Goal: Task Accomplishment & Management: Use online tool/utility

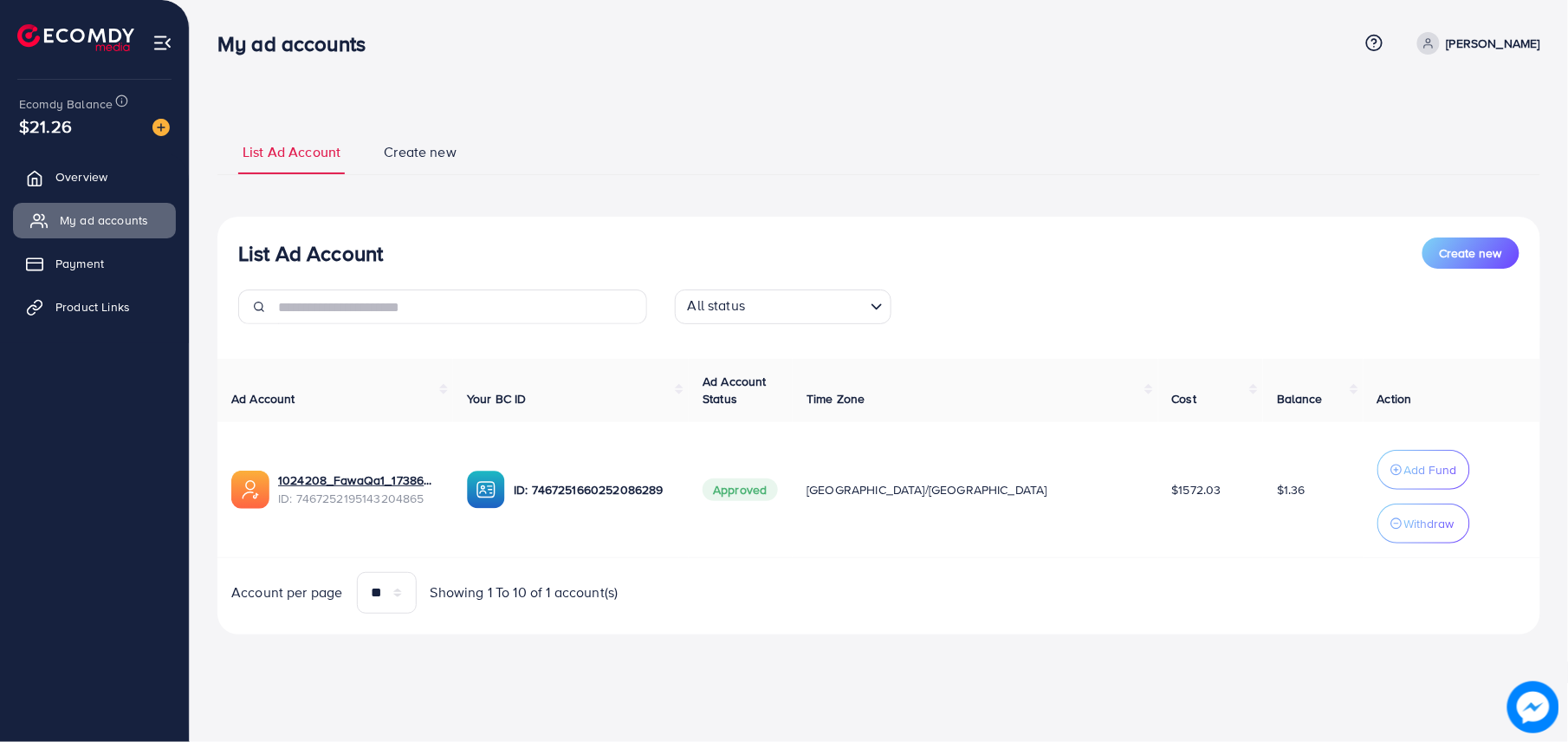
drag, startPoint x: 88, startPoint y: 178, endPoint x: 119, endPoint y: 218, distance: 50.6
click at [88, 178] on span "Overview" at bounding box center [81, 176] width 52 height 17
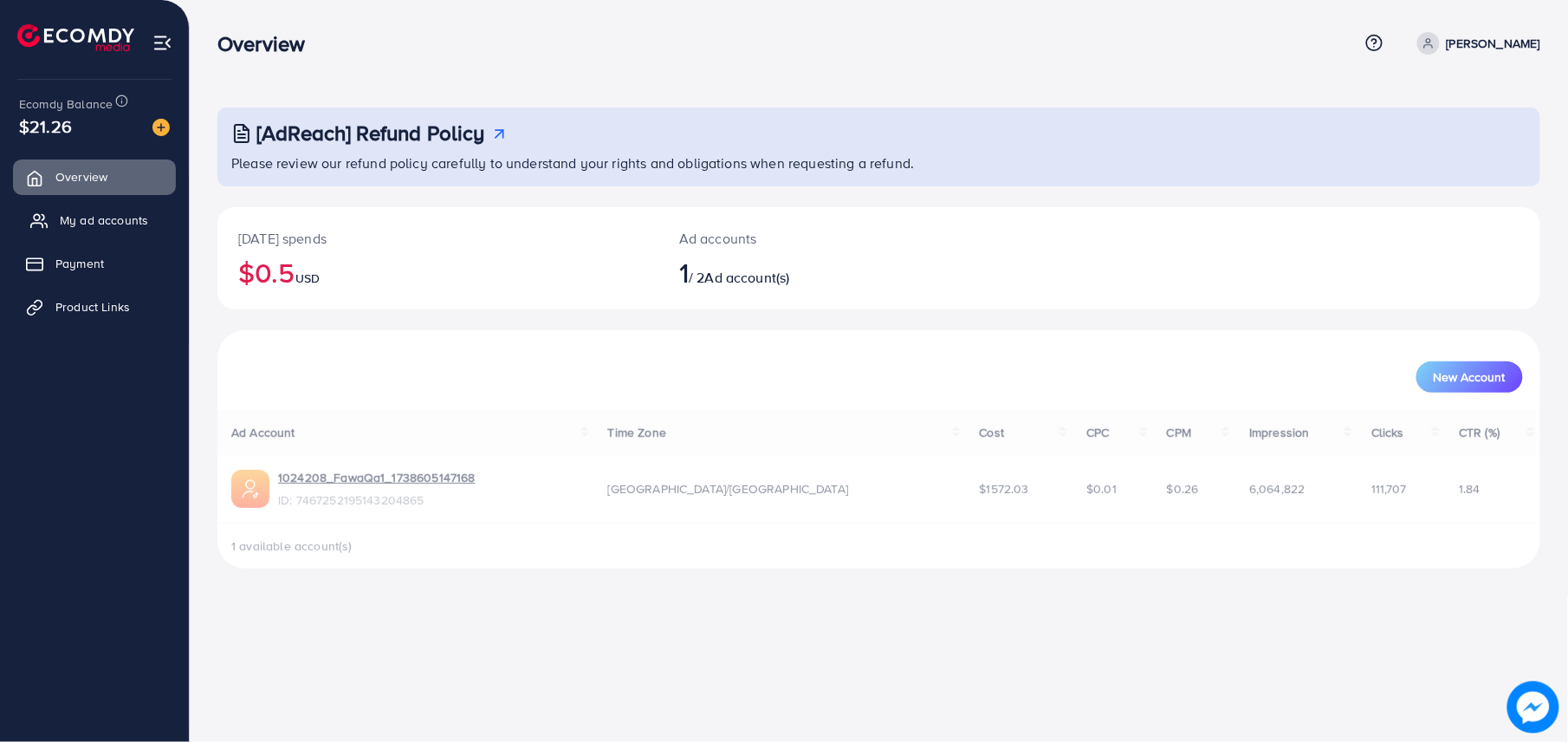
click at [119, 218] on span "My ad accounts" at bounding box center [104, 220] width 88 height 17
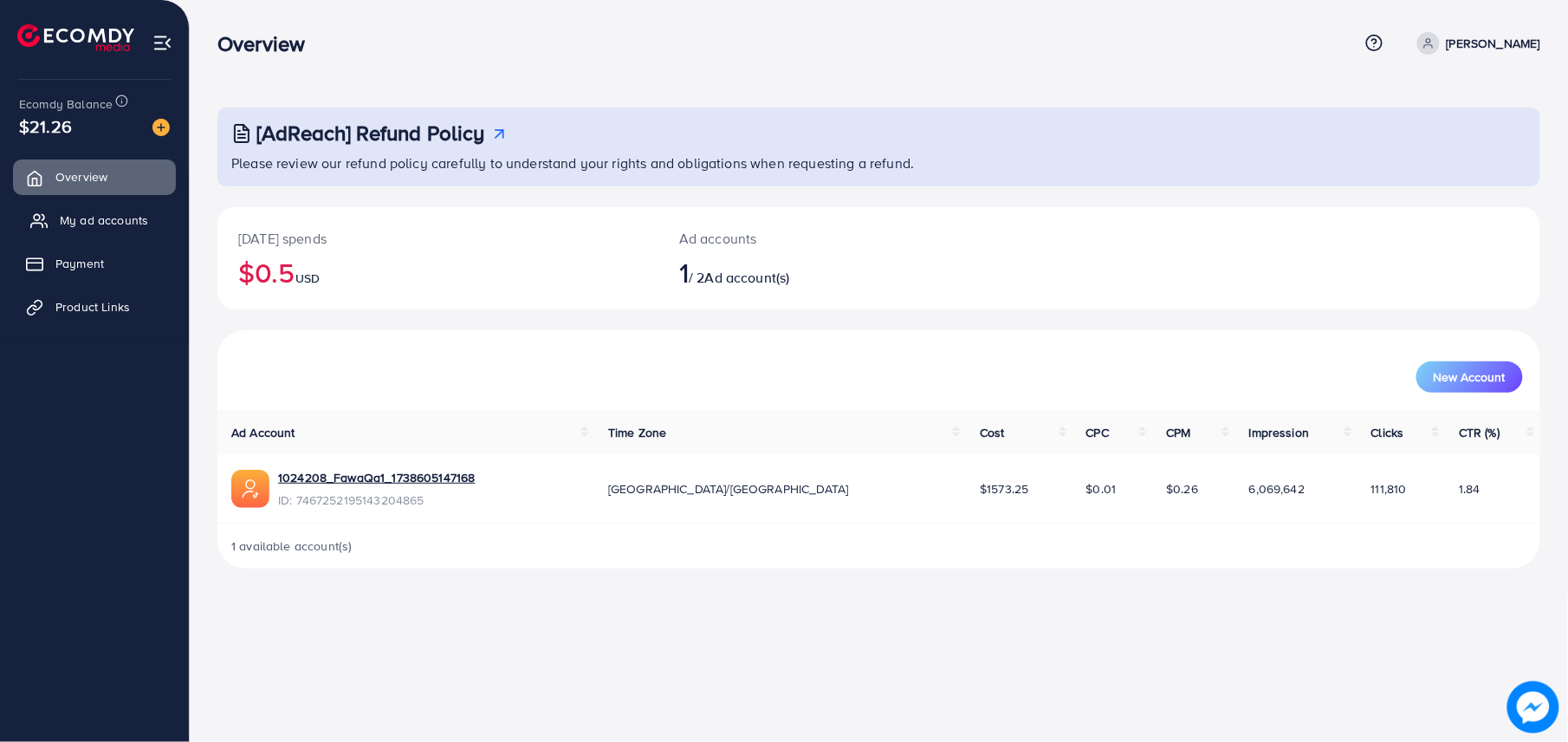
click at [100, 214] on span "My ad accounts" at bounding box center [104, 220] width 88 height 17
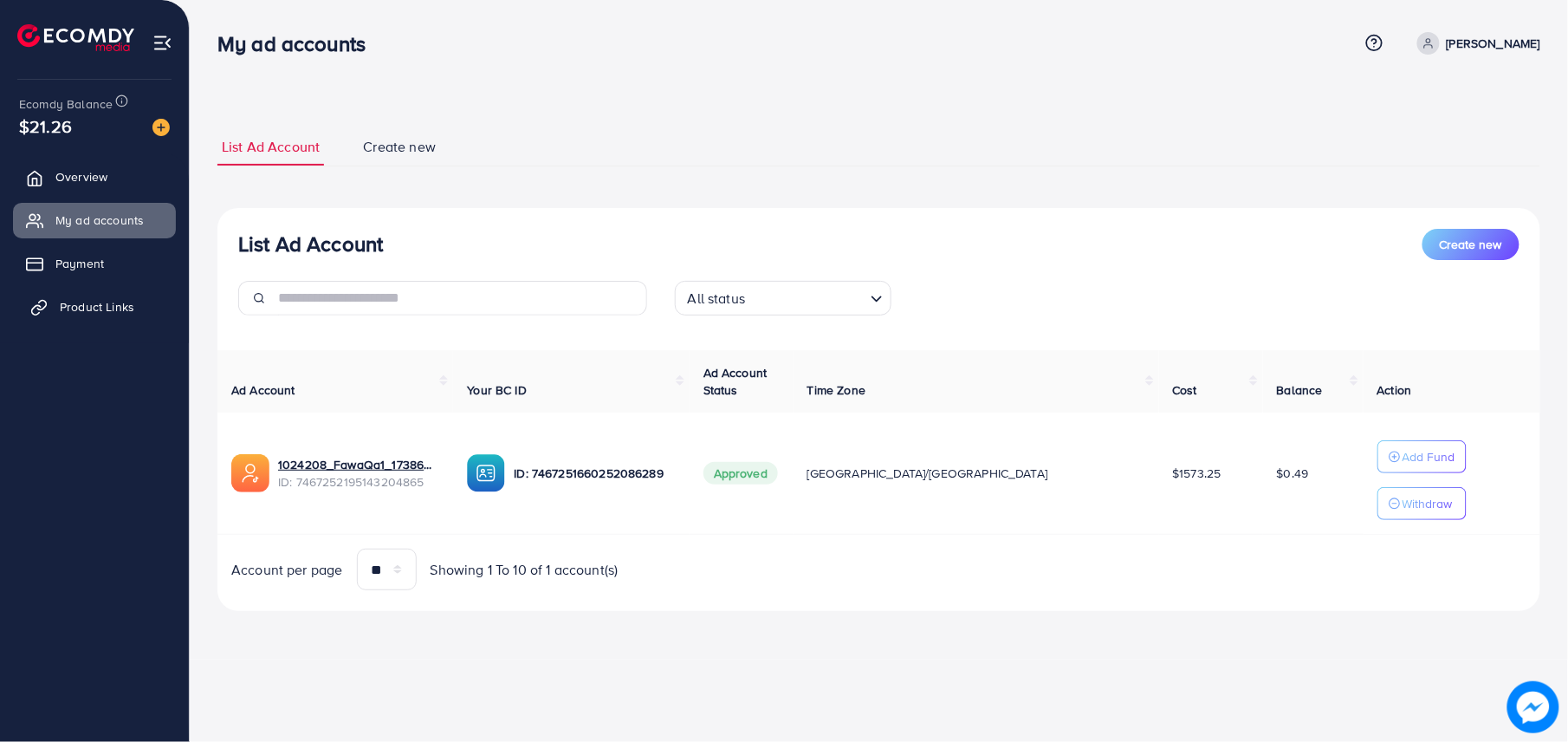
click at [116, 307] on span "Product Links" at bounding box center [98, 307] width 75 height 17
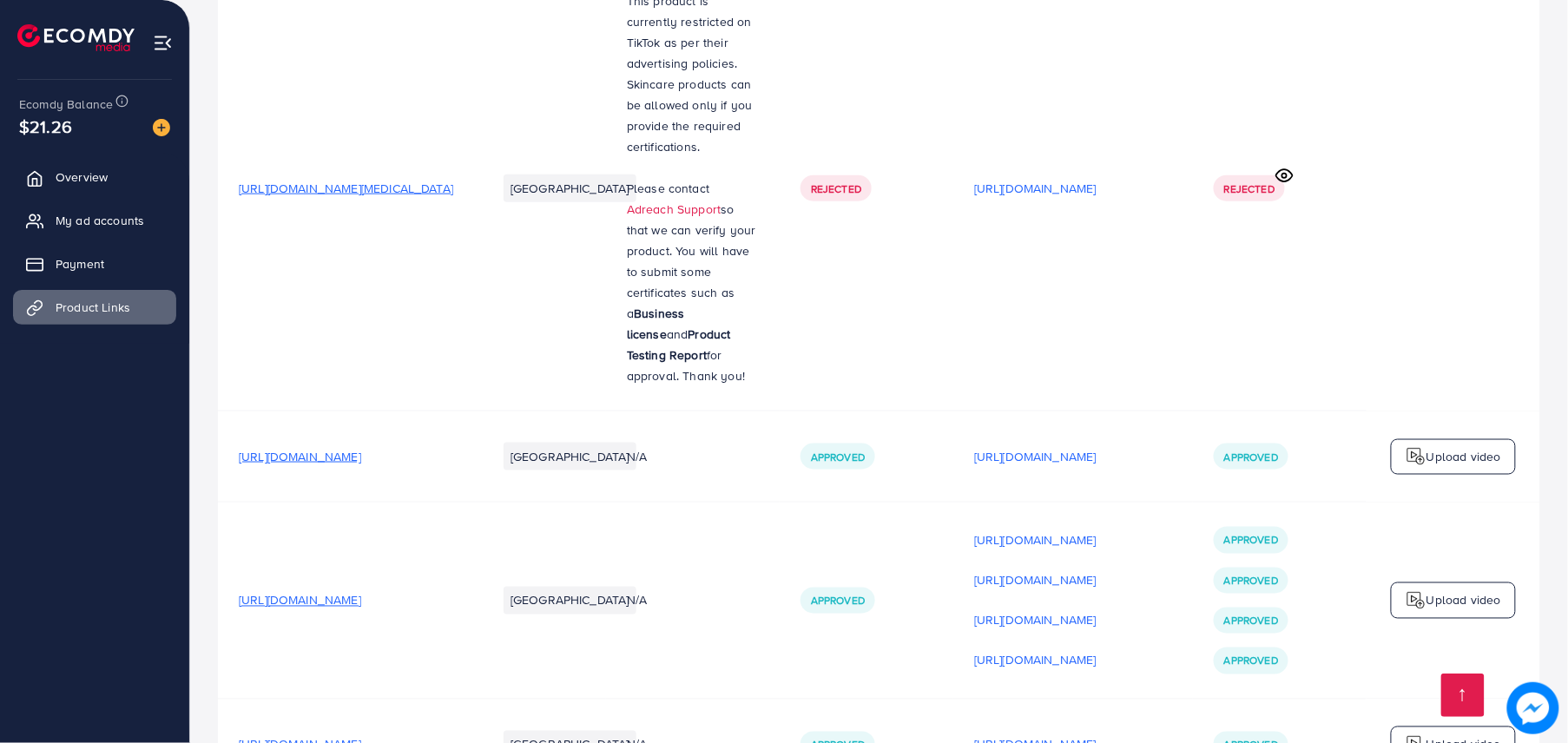
scroll to position [7728, 0]
click at [1053, 732] on p "[URL][DOMAIN_NAME]" at bounding box center [1035, 742] width 123 height 21
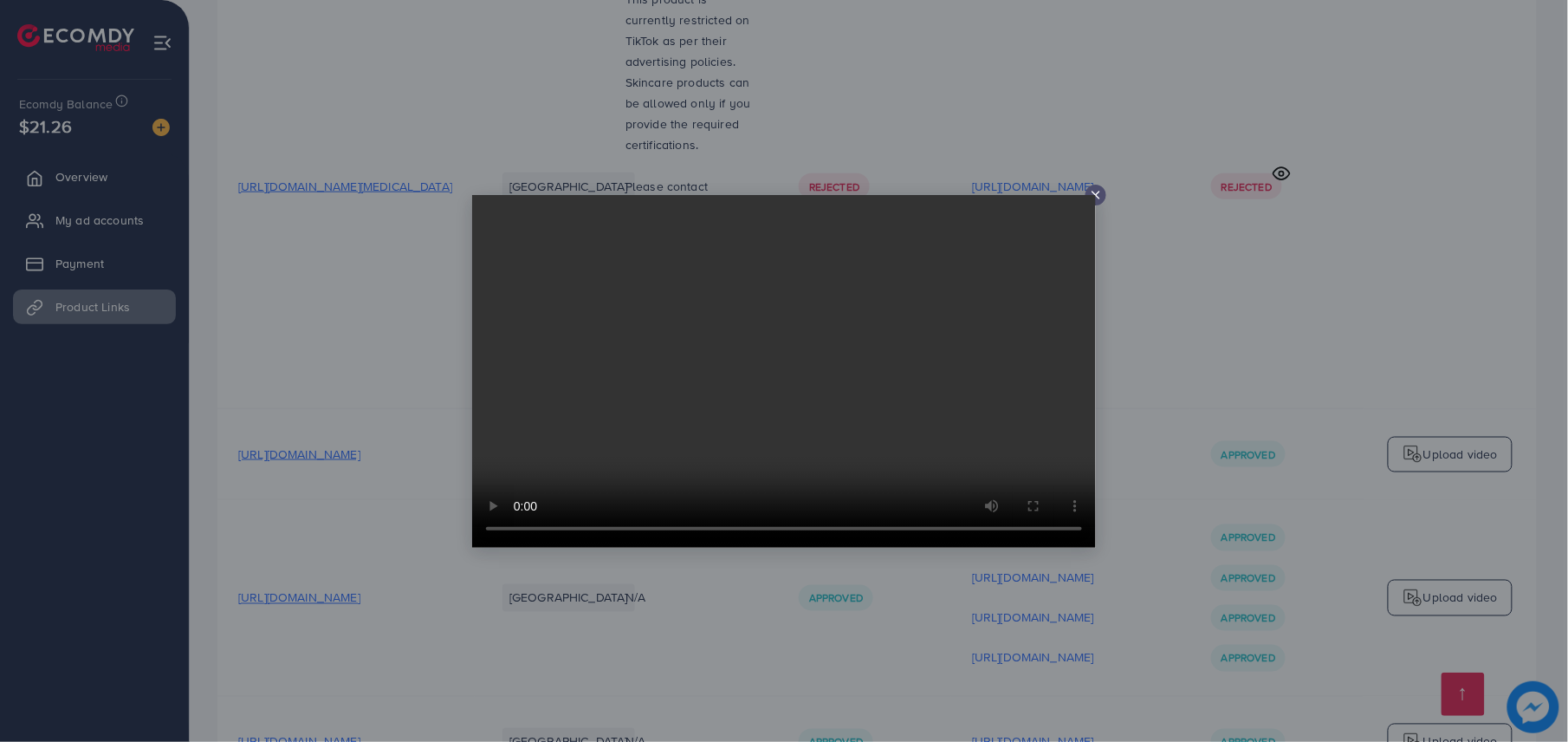
click at [811, 403] on video at bounding box center [784, 371] width 624 height 352
click at [1095, 193] on line at bounding box center [1096, 195] width 7 height 7
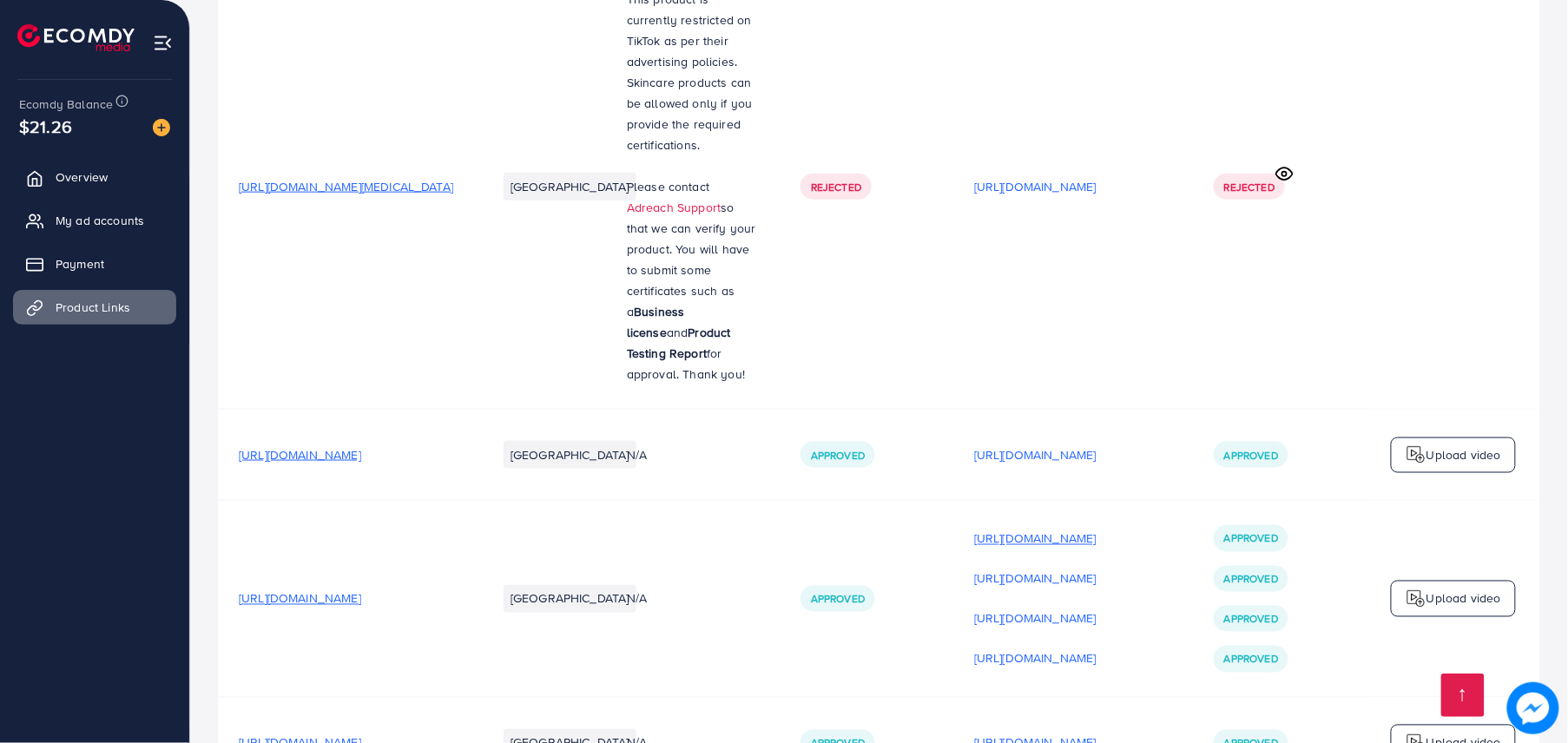
click at [1096, 528] on p "[URL][DOMAIN_NAME]" at bounding box center [1035, 538] width 123 height 21
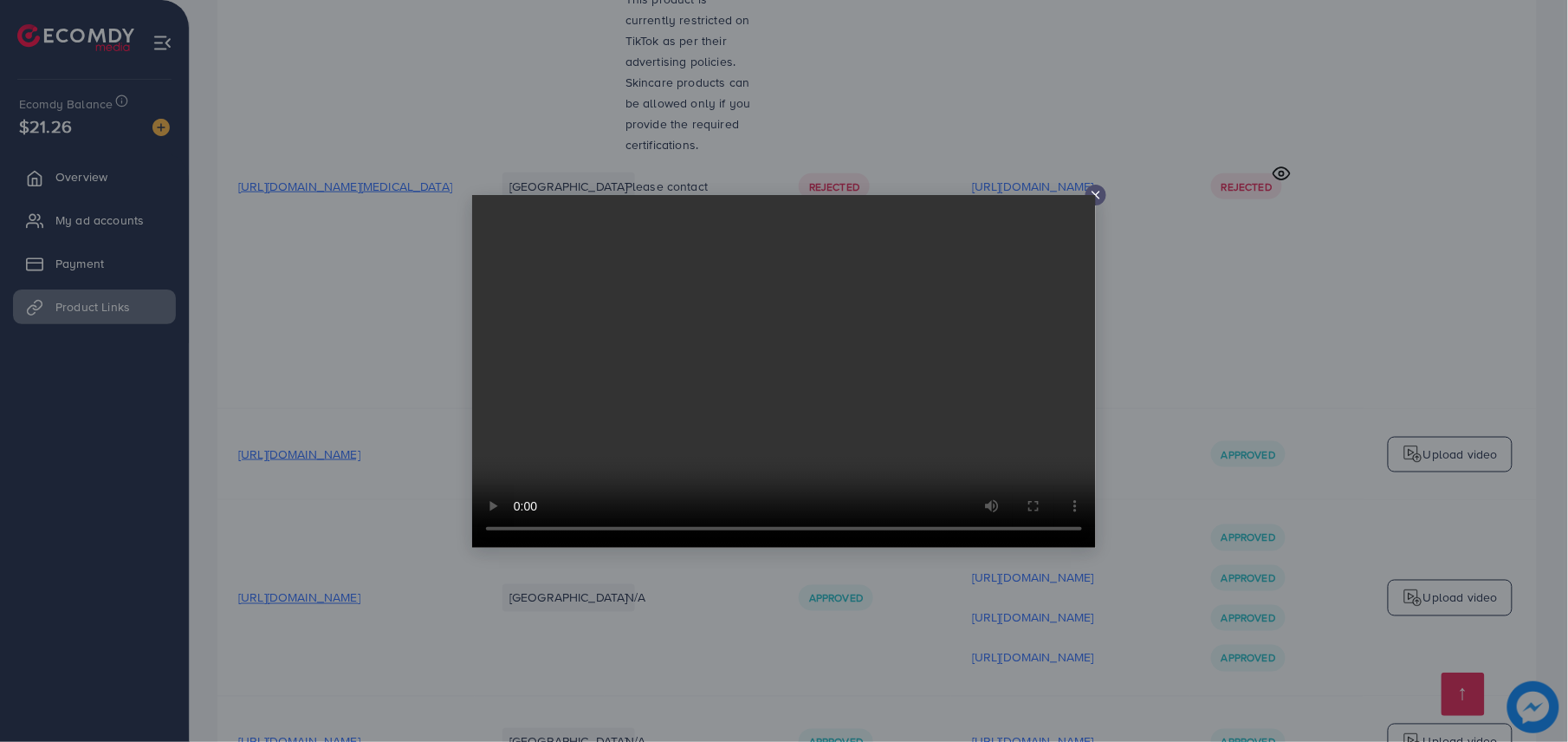
click at [1092, 198] on video at bounding box center [784, 371] width 624 height 352
click at [1127, 324] on div at bounding box center [784, 371] width 1568 height 742
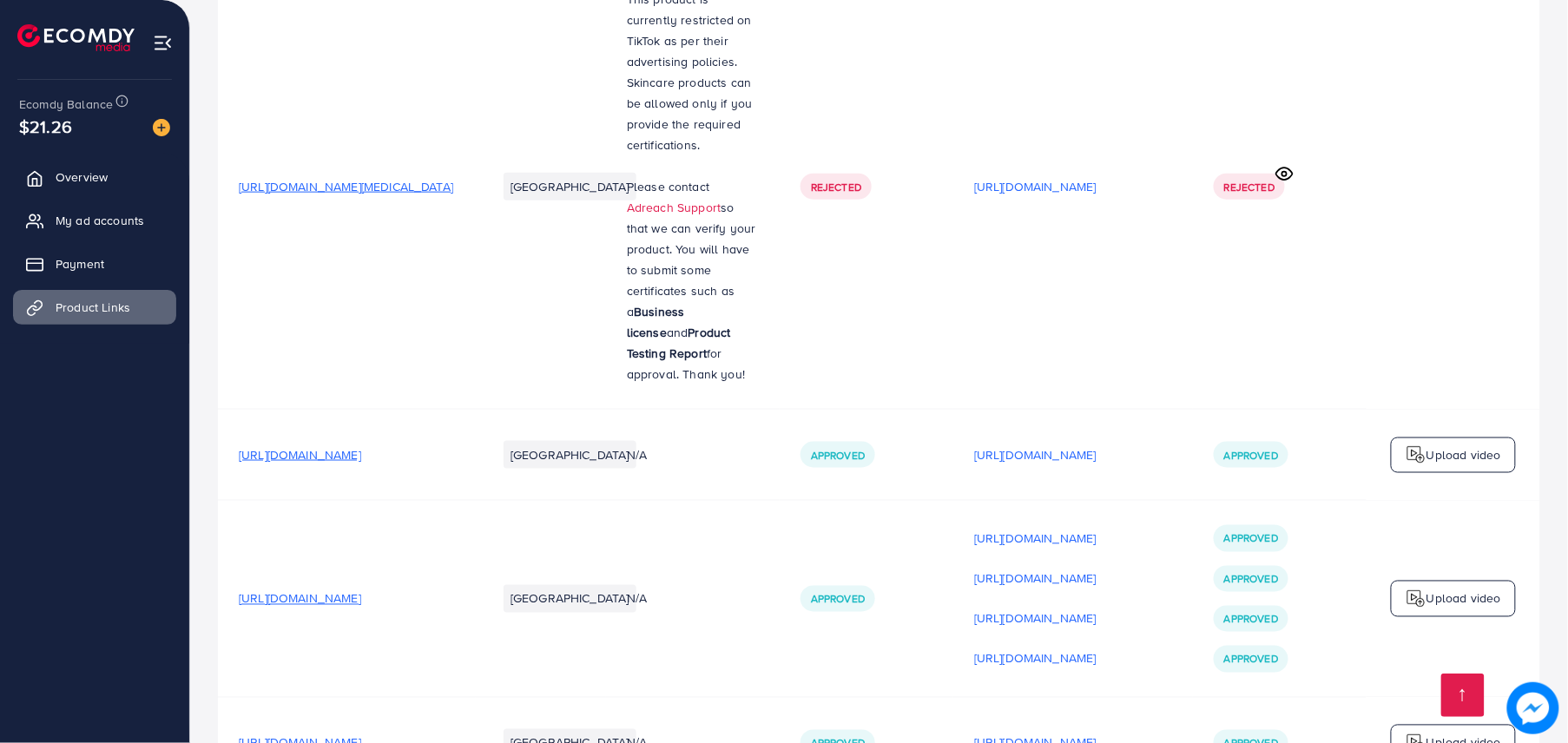
click at [1096, 444] on p "[URL][DOMAIN_NAME]" at bounding box center [1035, 454] width 123 height 21
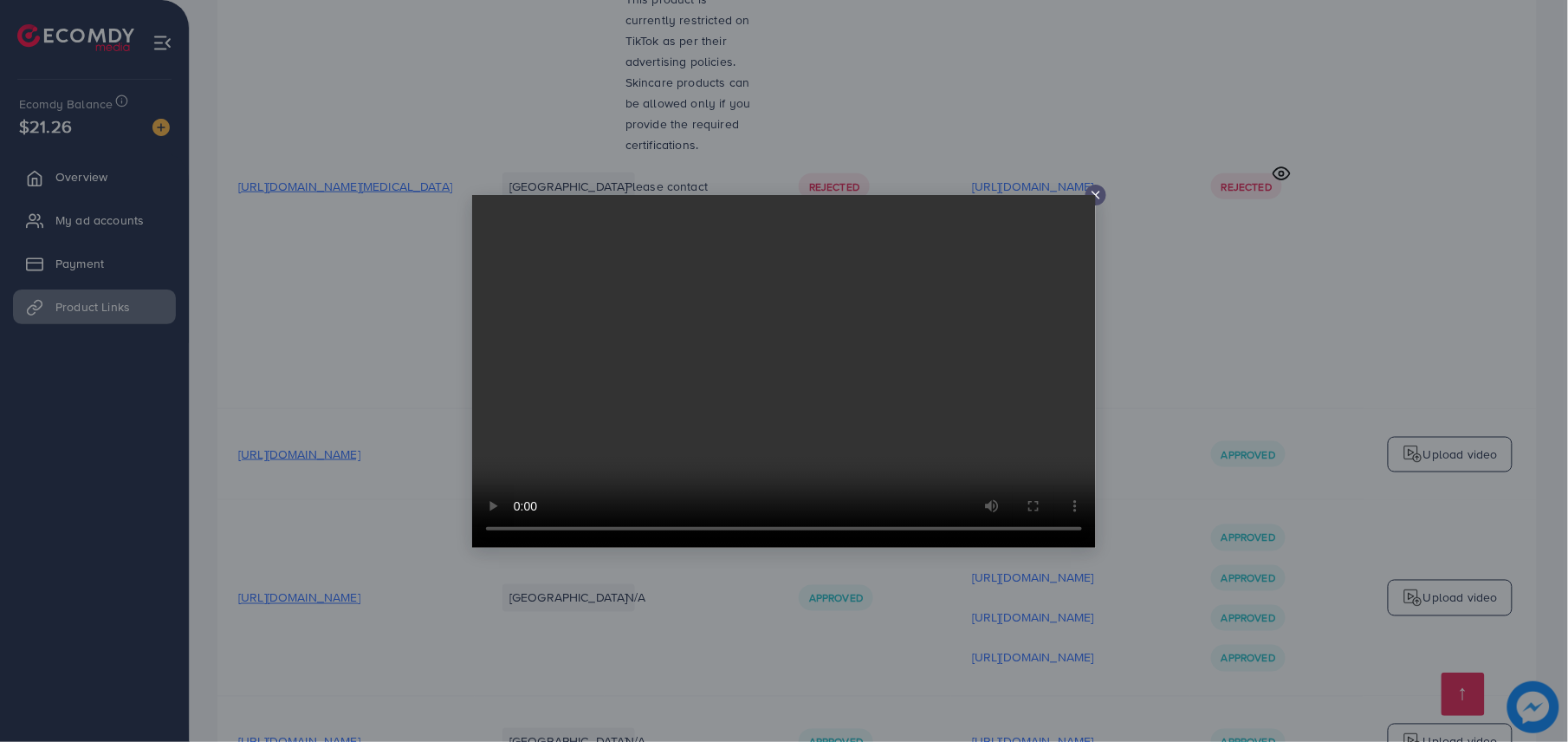
click at [1096, 197] on icon at bounding box center [1095, 194] width 14 height 14
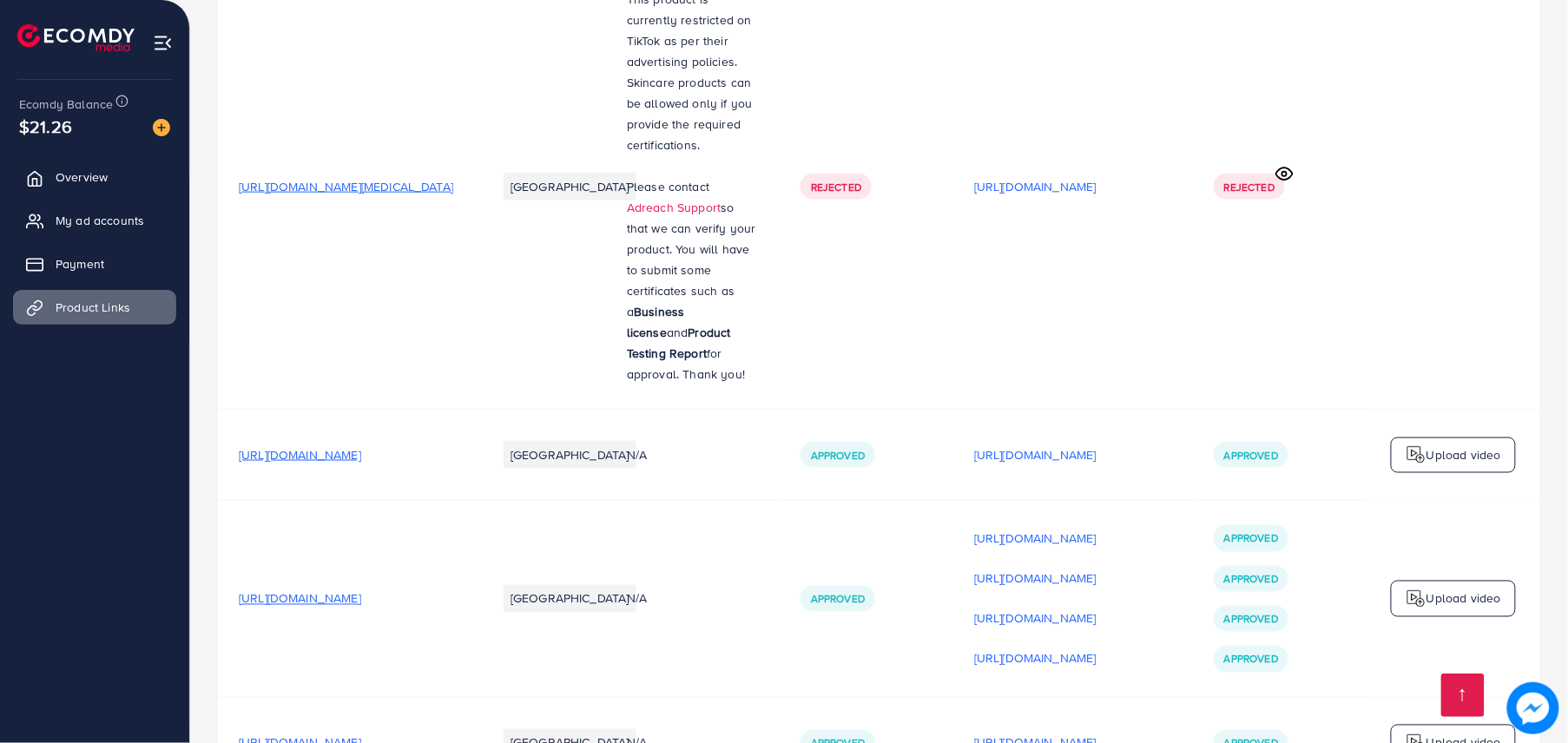
drag, startPoint x: 990, startPoint y: 316, endPoint x: 1154, endPoint y: 558, distance: 292.3
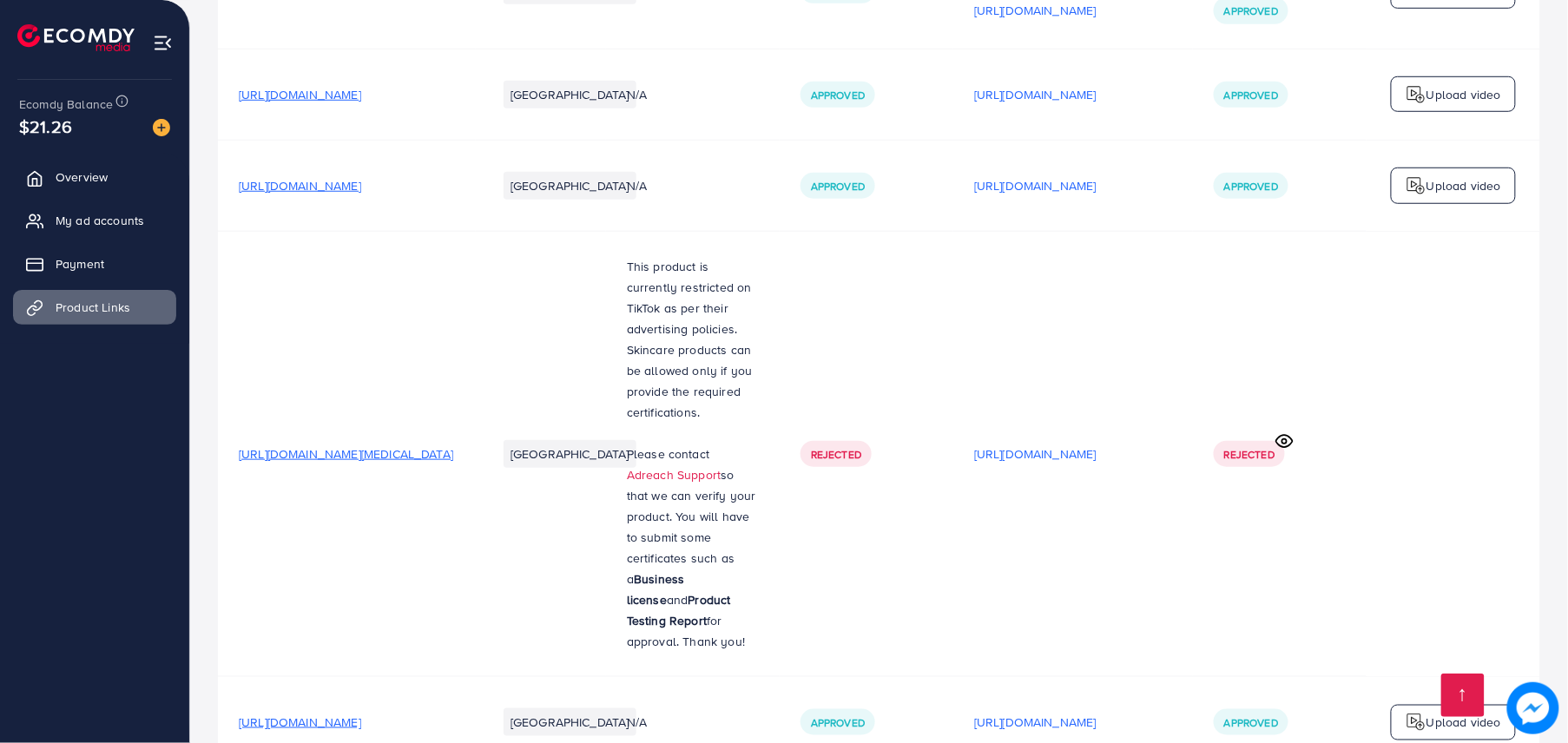
scroll to position [7419, 0]
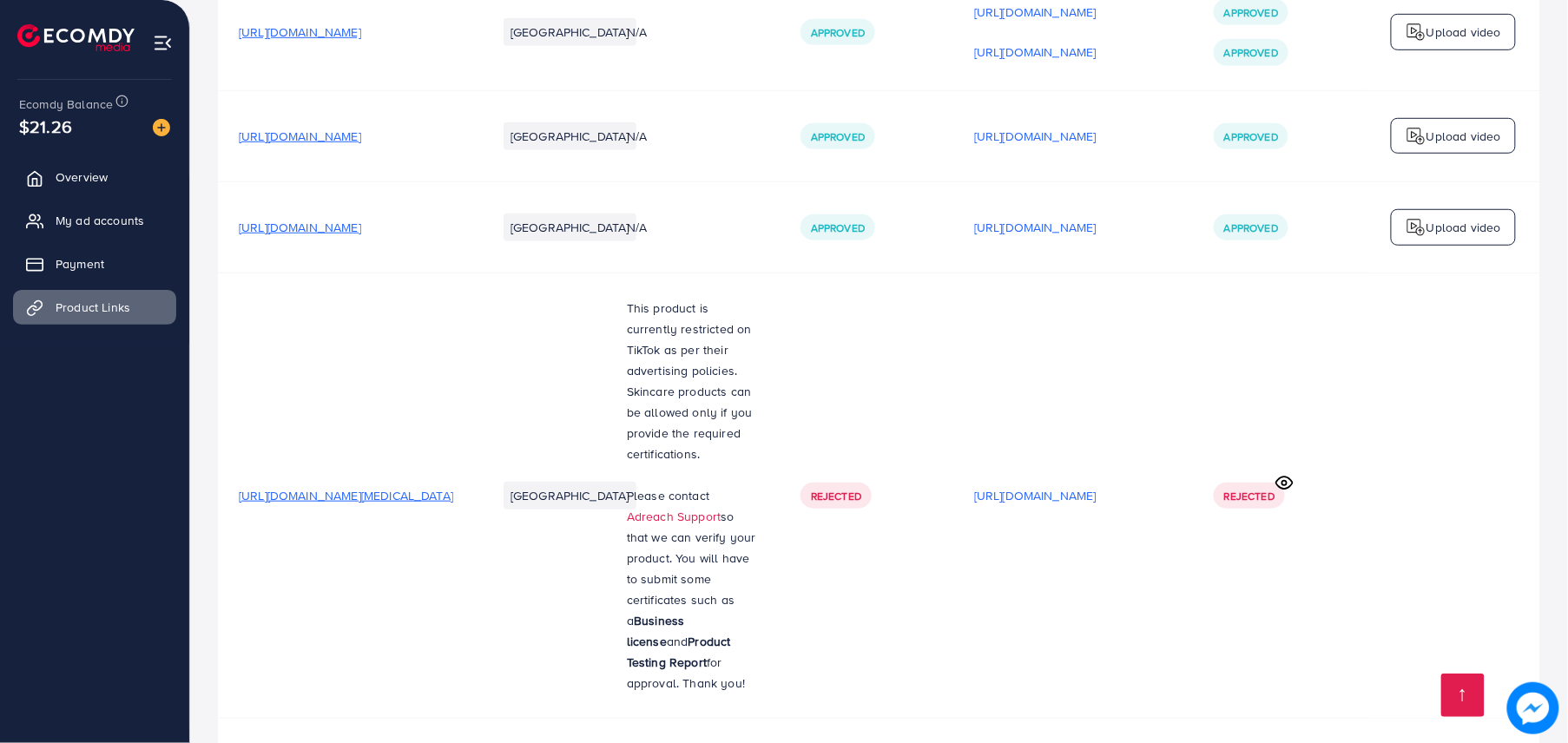
click at [1122, 438] on td "[URL][DOMAIN_NAME]" at bounding box center [1073, 495] width 240 height 445
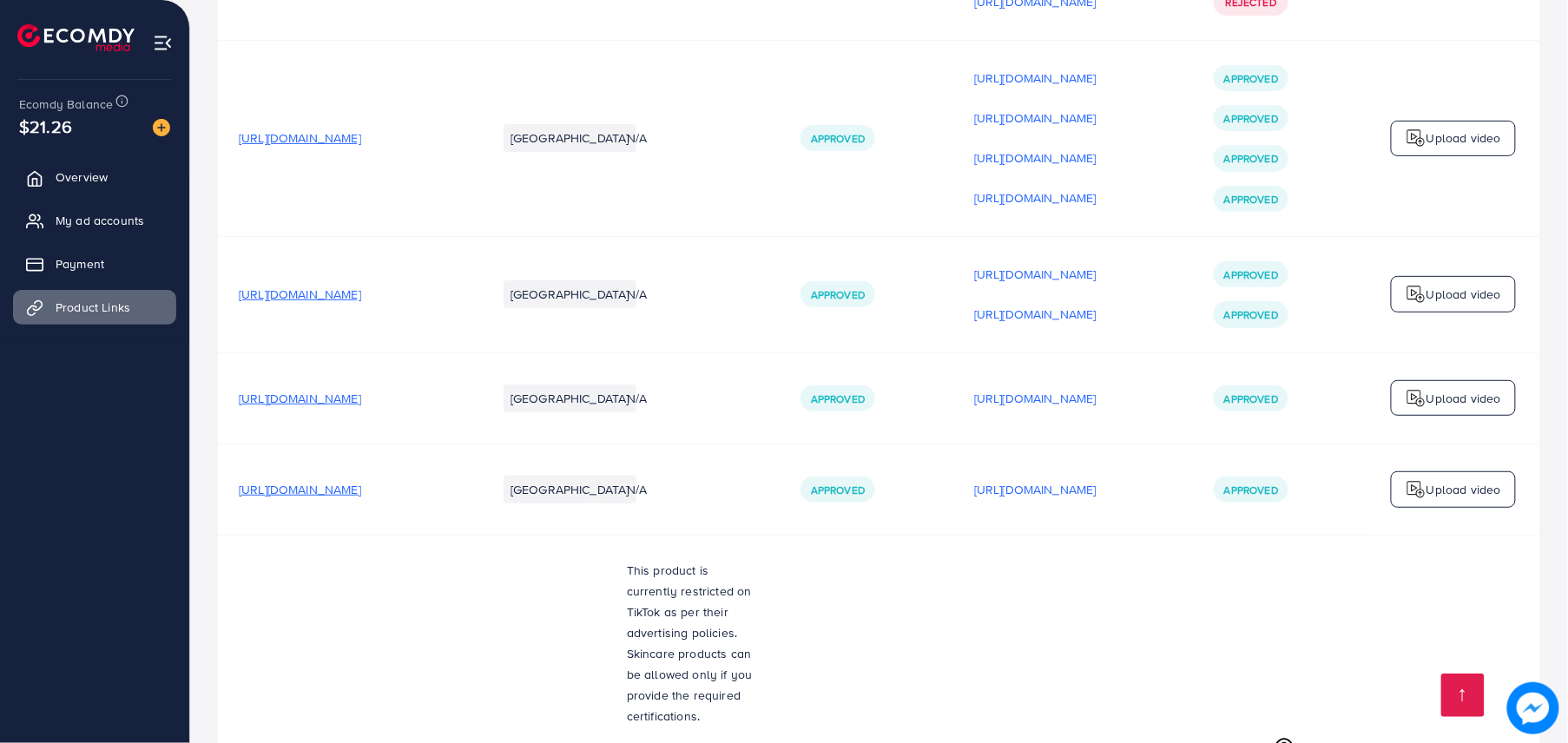
scroll to position [7112, 0]
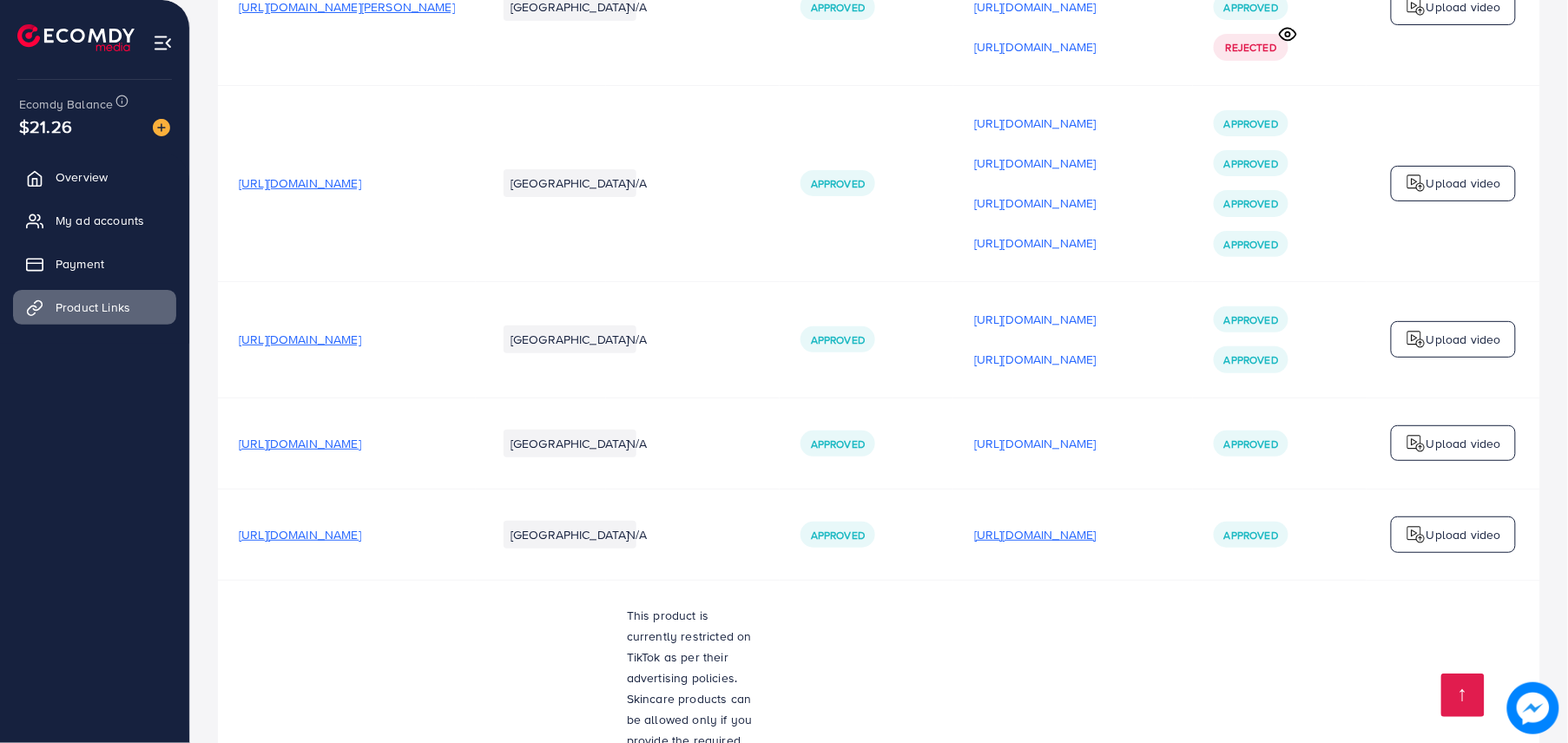
click at [1062, 524] on p "[URL][DOMAIN_NAME]" at bounding box center [1035, 534] width 123 height 21
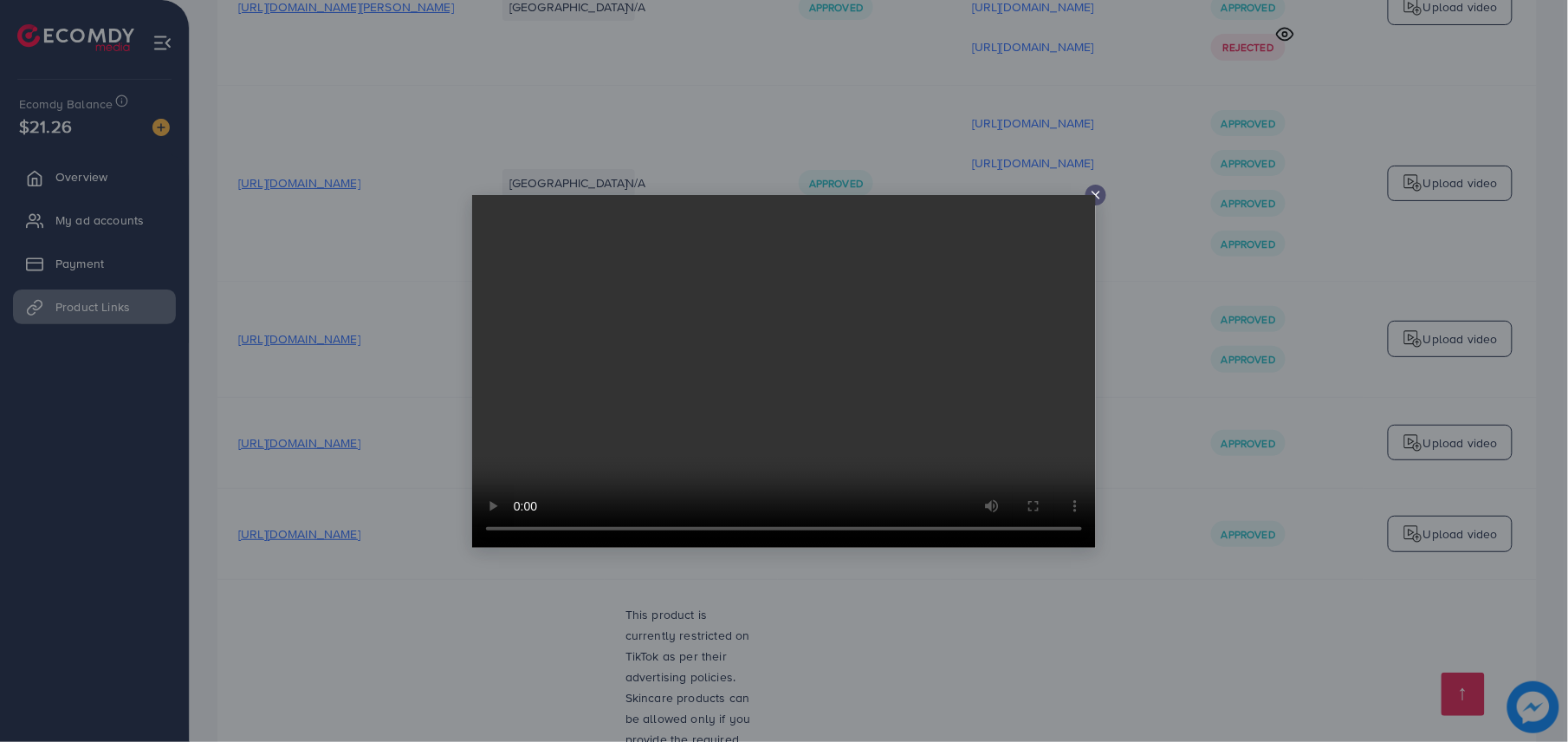
click at [1179, 358] on div at bounding box center [784, 371] width 1568 height 742
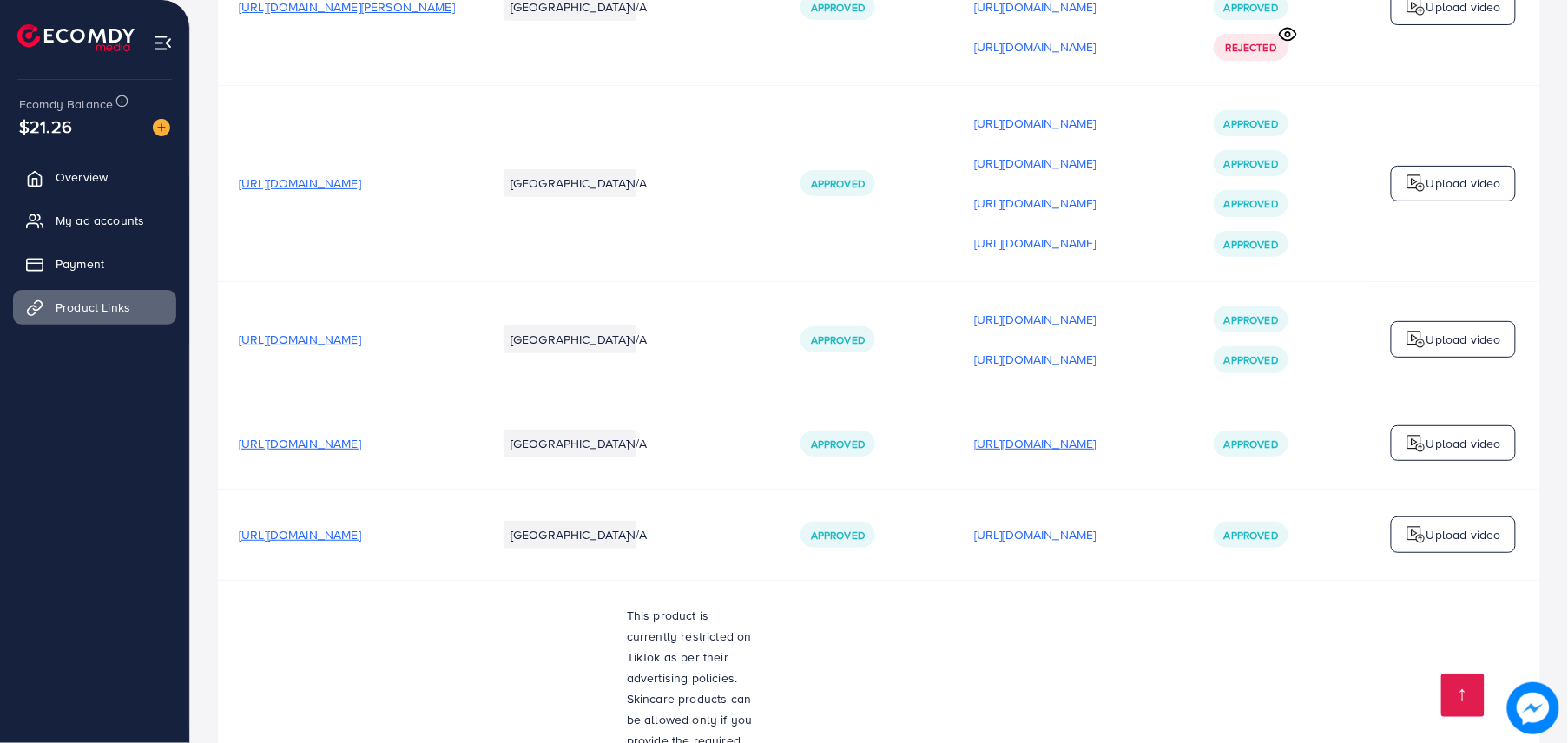
click at [1096, 433] on p "[URL][DOMAIN_NAME]" at bounding box center [1035, 443] width 123 height 21
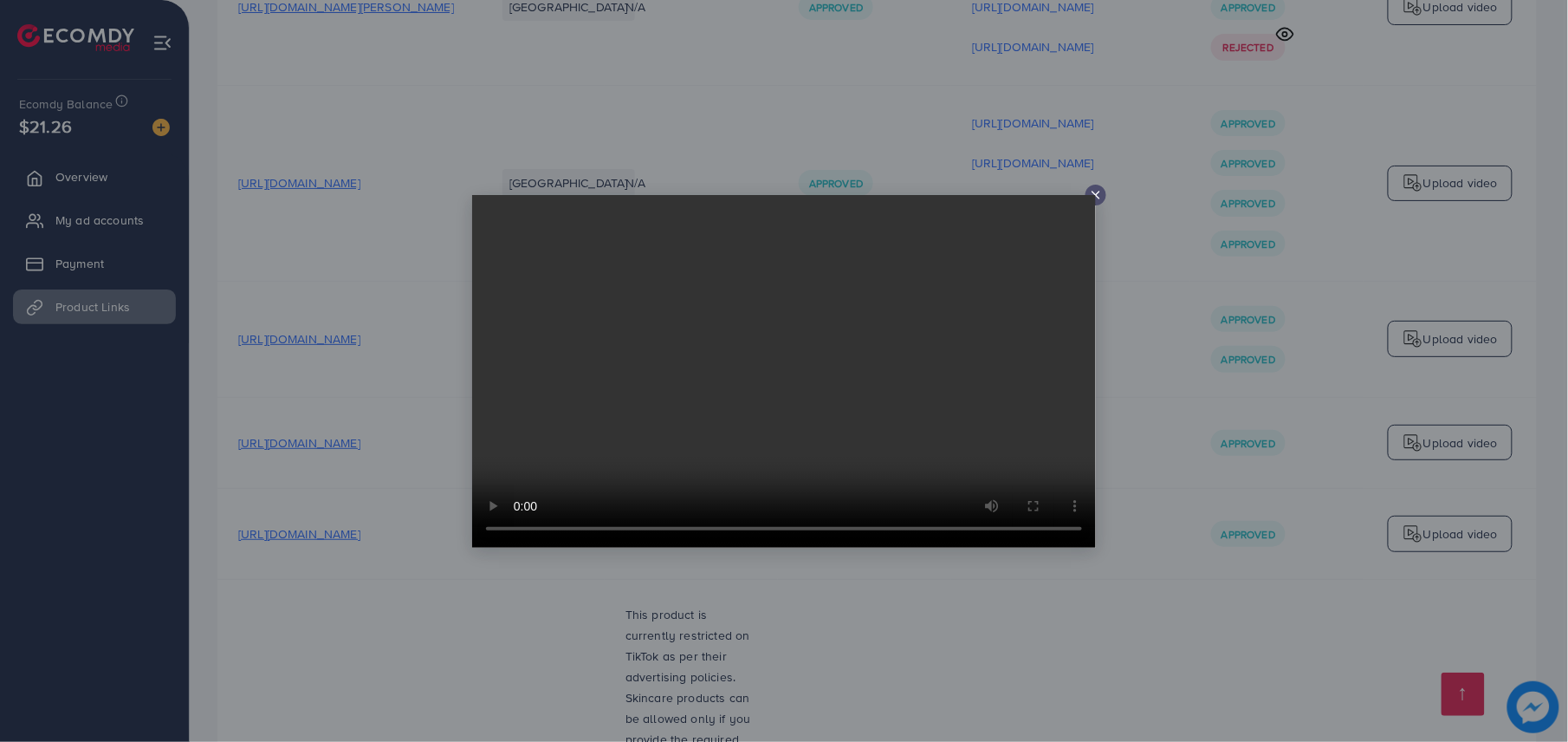
click at [1151, 319] on div at bounding box center [784, 371] width 1568 height 742
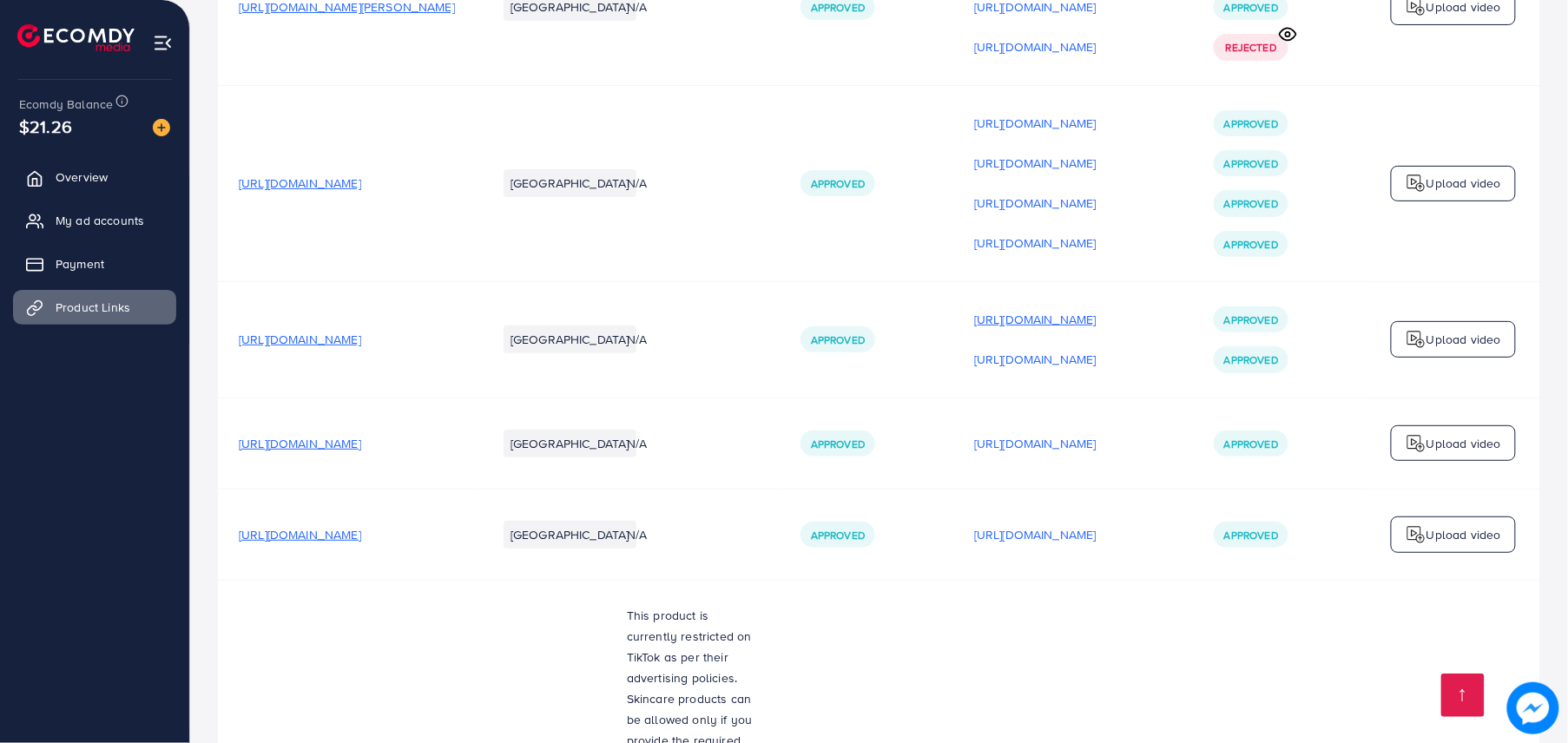
click at [1096, 309] on p "[URL][DOMAIN_NAME]" at bounding box center [1035, 319] width 123 height 21
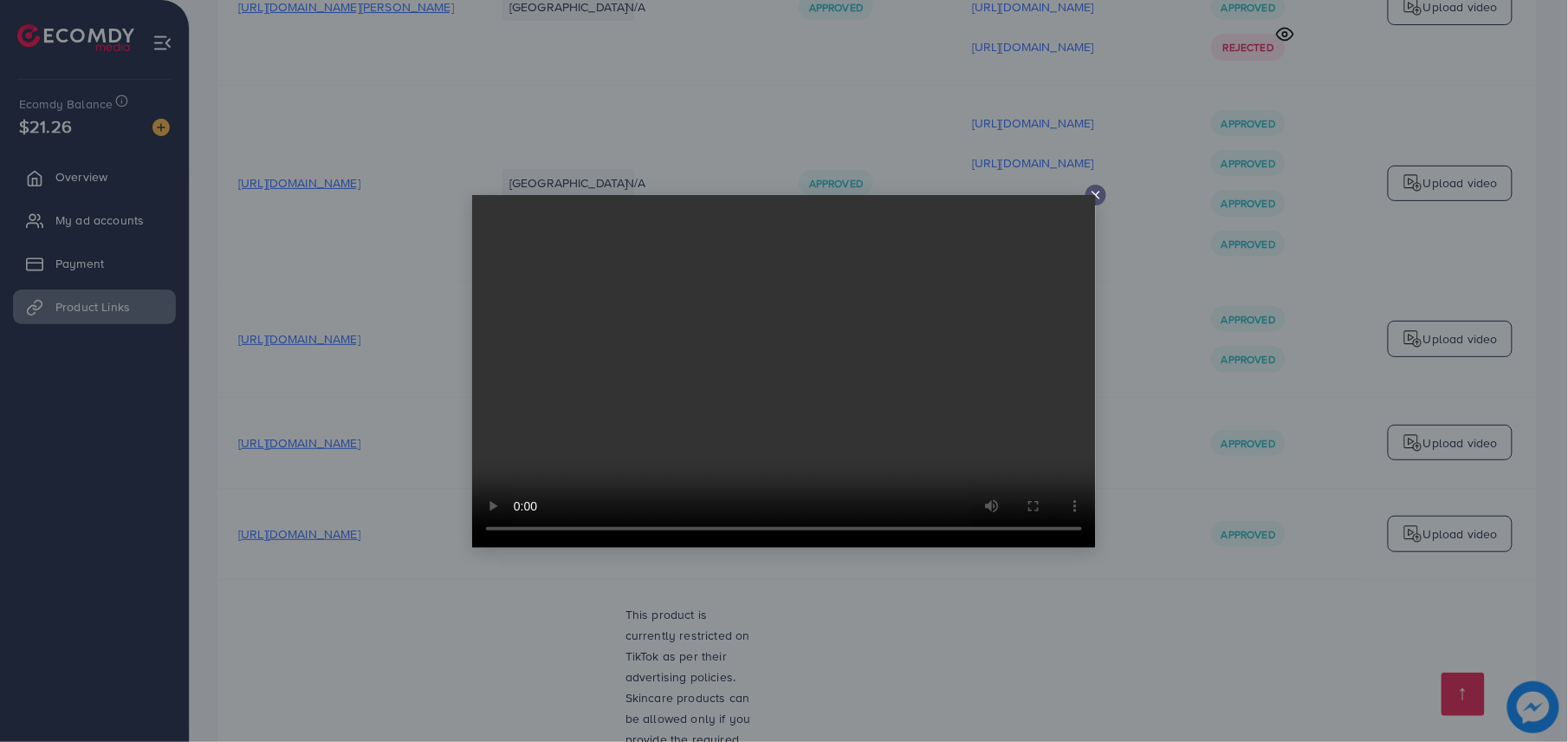
click at [1214, 379] on div at bounding box center [784, 371] width 1568 height 742
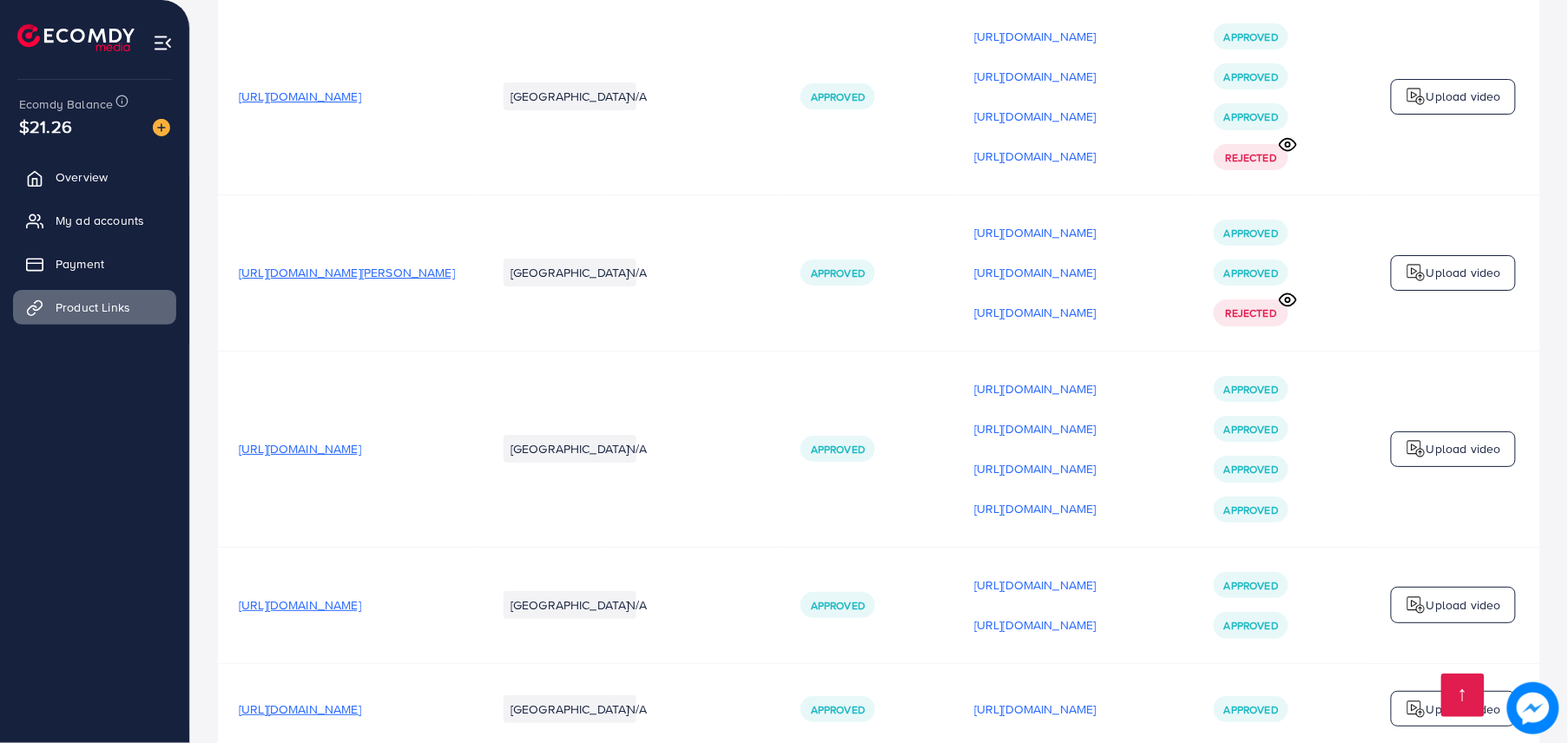
scroll to position [6803, 0]
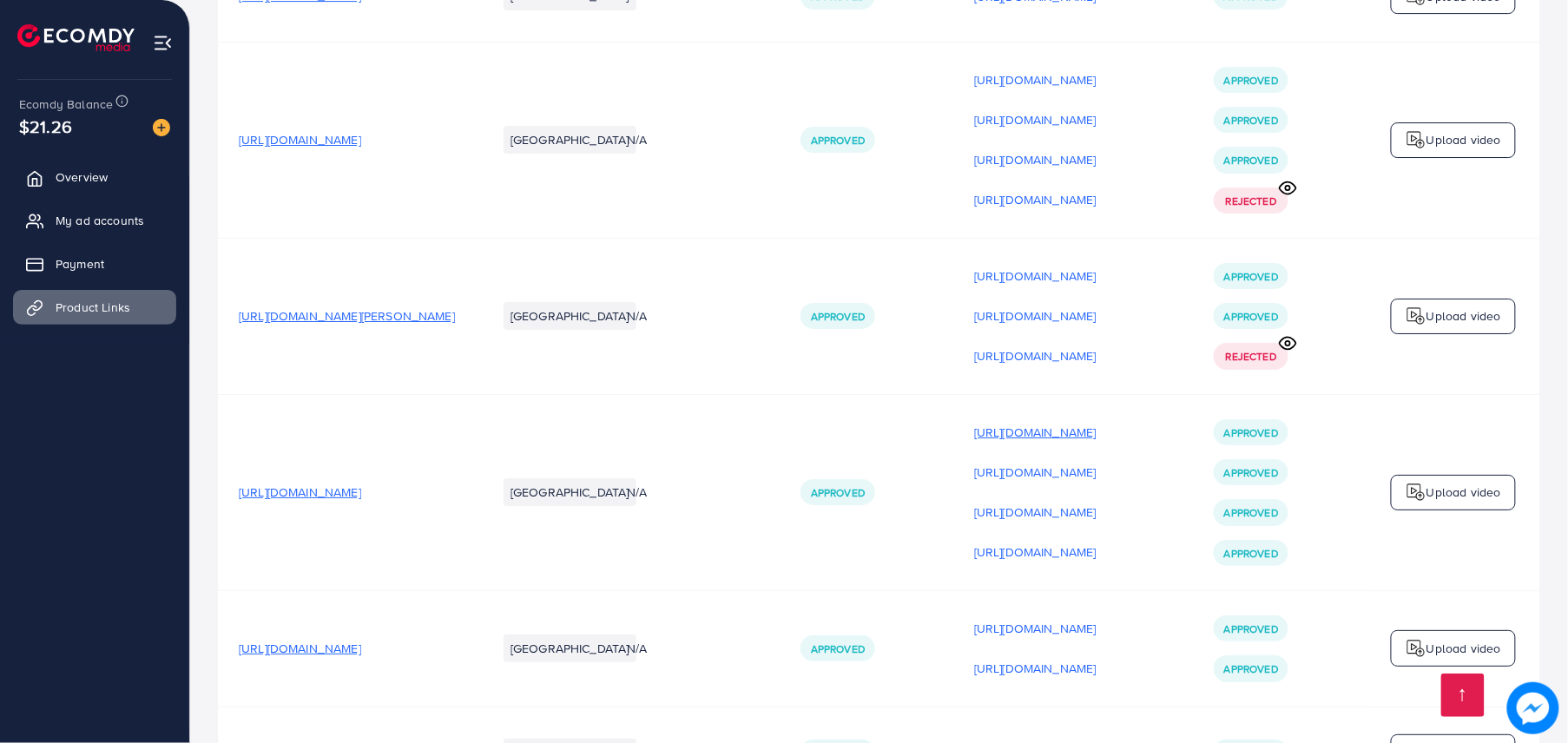
click at [1096, 421] on p "[URL][DOMAIN_NAME]" at bounding box center [1035, 431] width 123 height 21
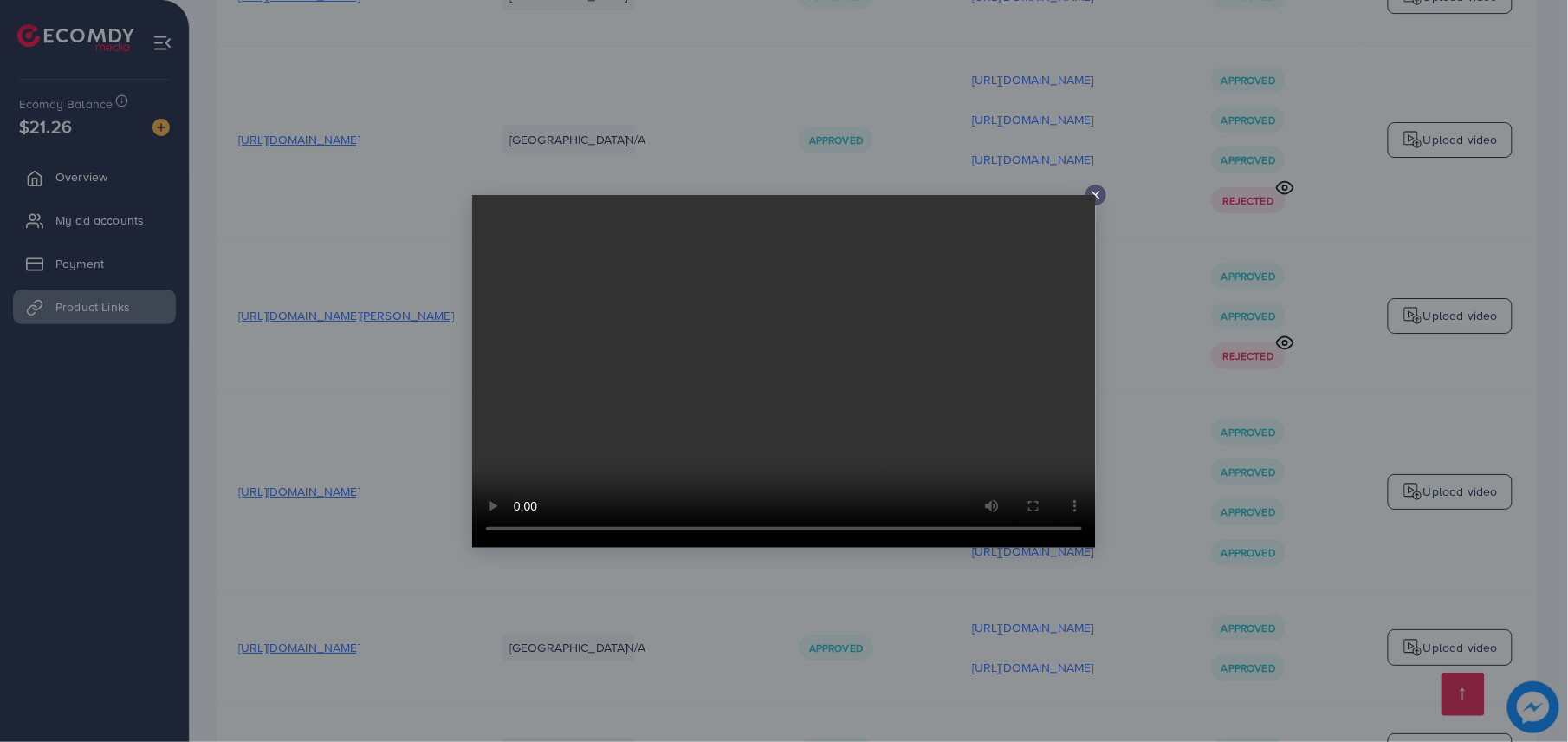
click at [1172, 343] on div at bounding box center [784, 371] width 1568 height 742
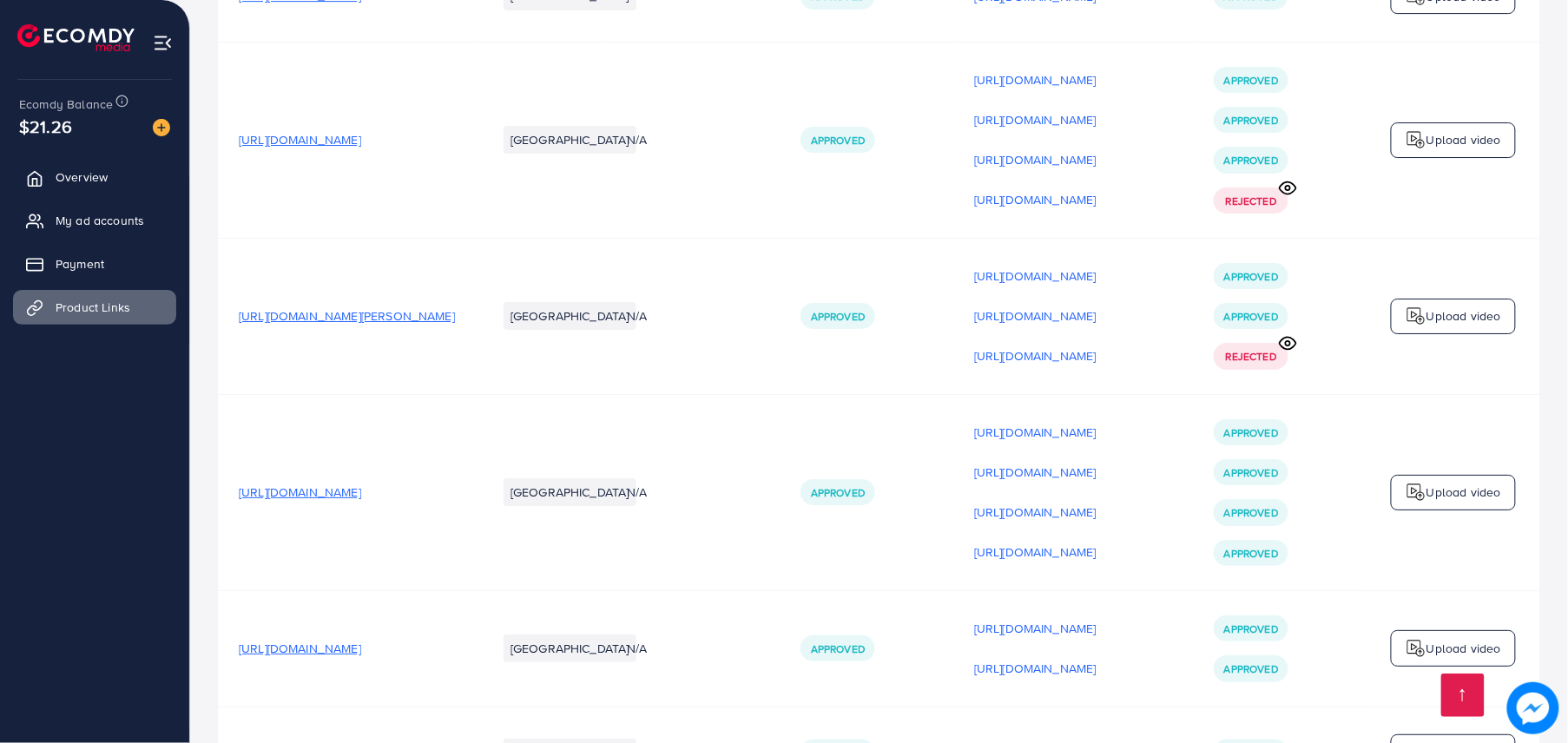
click at [1096, 462] on p "[URL][DOMAIN_NAME]" at bounding box center [1035, 472] width 123 height 21
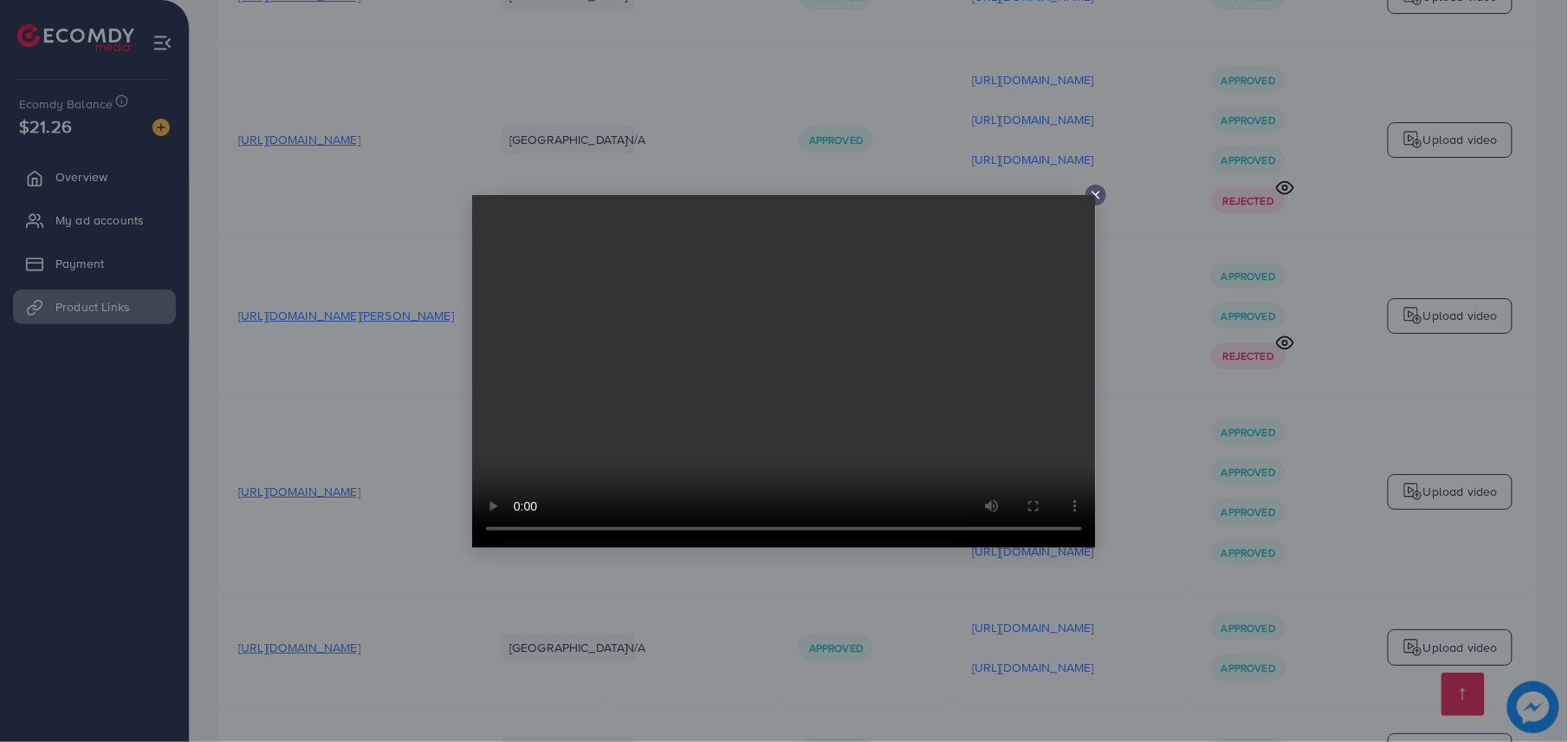
click at [1156, 383] on div at bounding box center [784, 371] width 1568 height 742
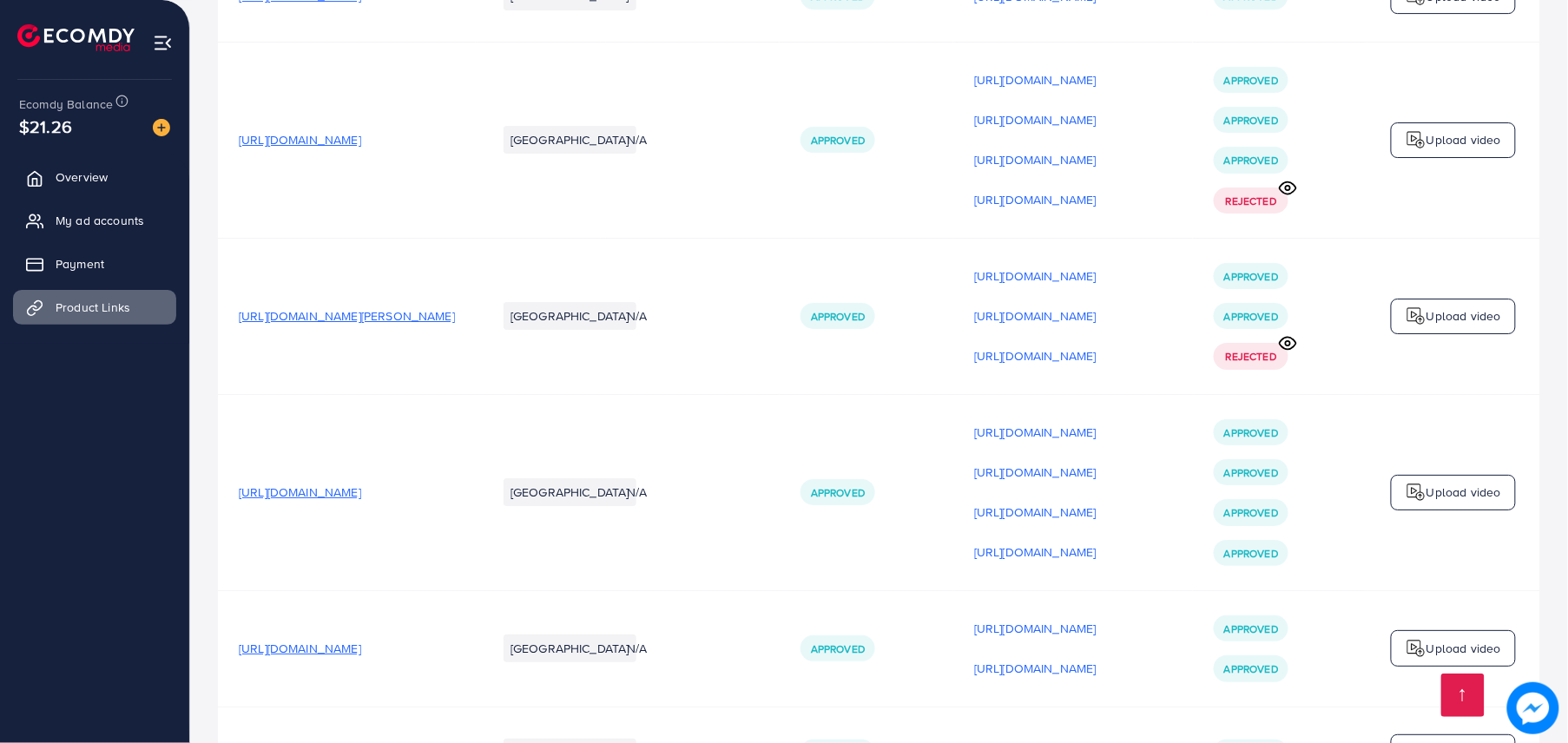
click at [1096, 502] on p "[URL][DOMAIN_NAME]" at bounding box center [1035, 512] width 123 height 21
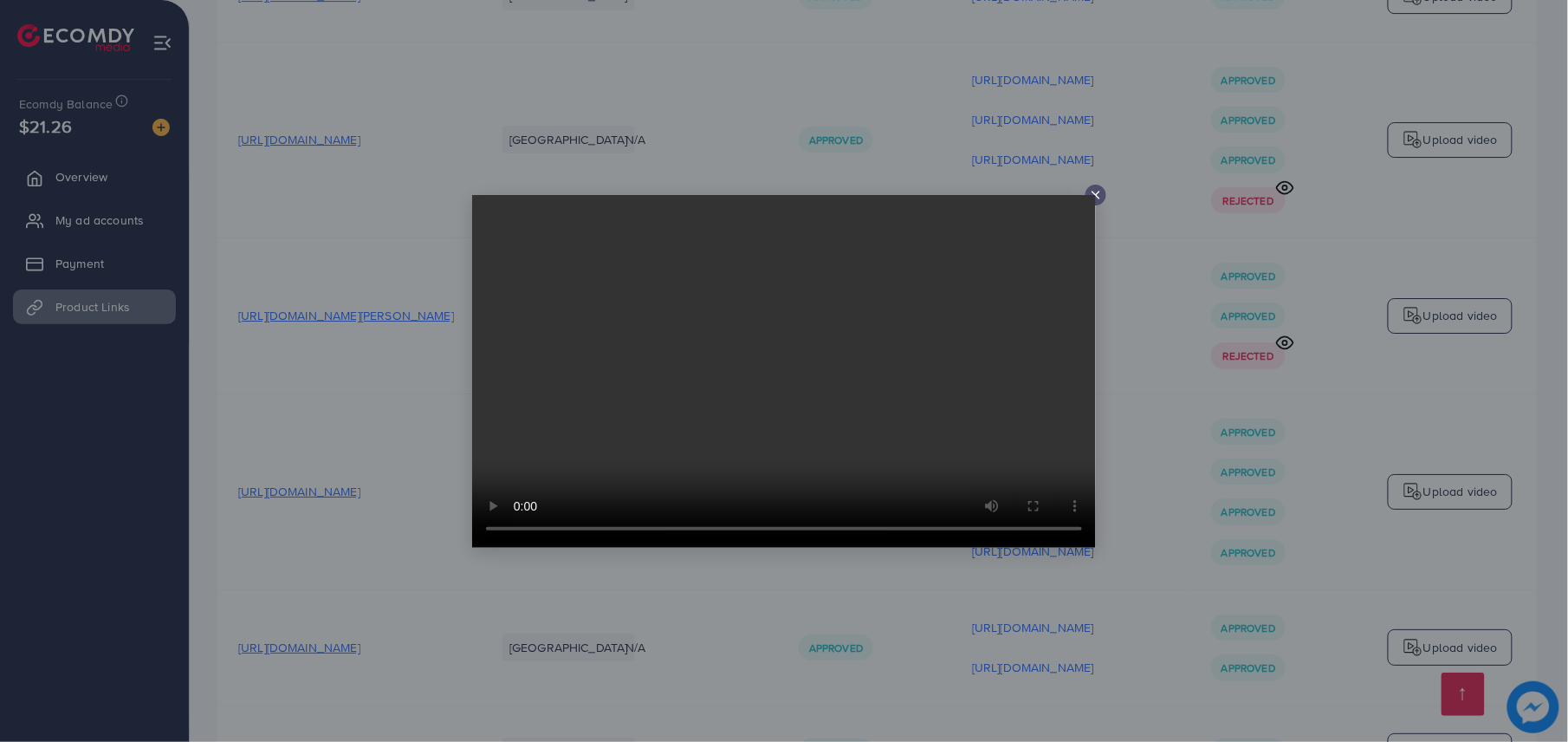
click at [1156, 383] on div at bounding box center [784, 371] width 1568 height 742
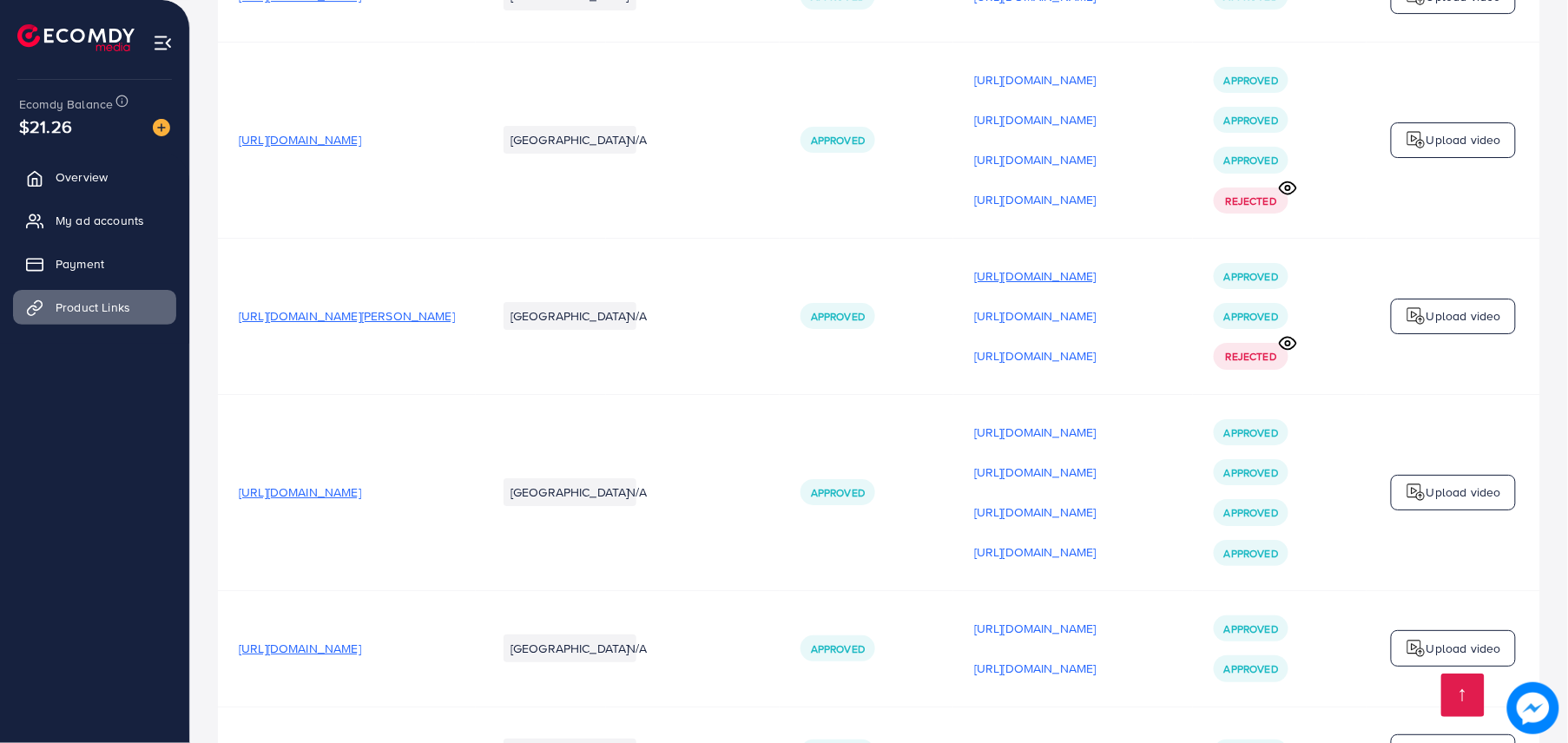
click at [1096, 266] on p "[URL][DOMAIN_NAME]" at bounding box center [1035, 276] width 123 height 21
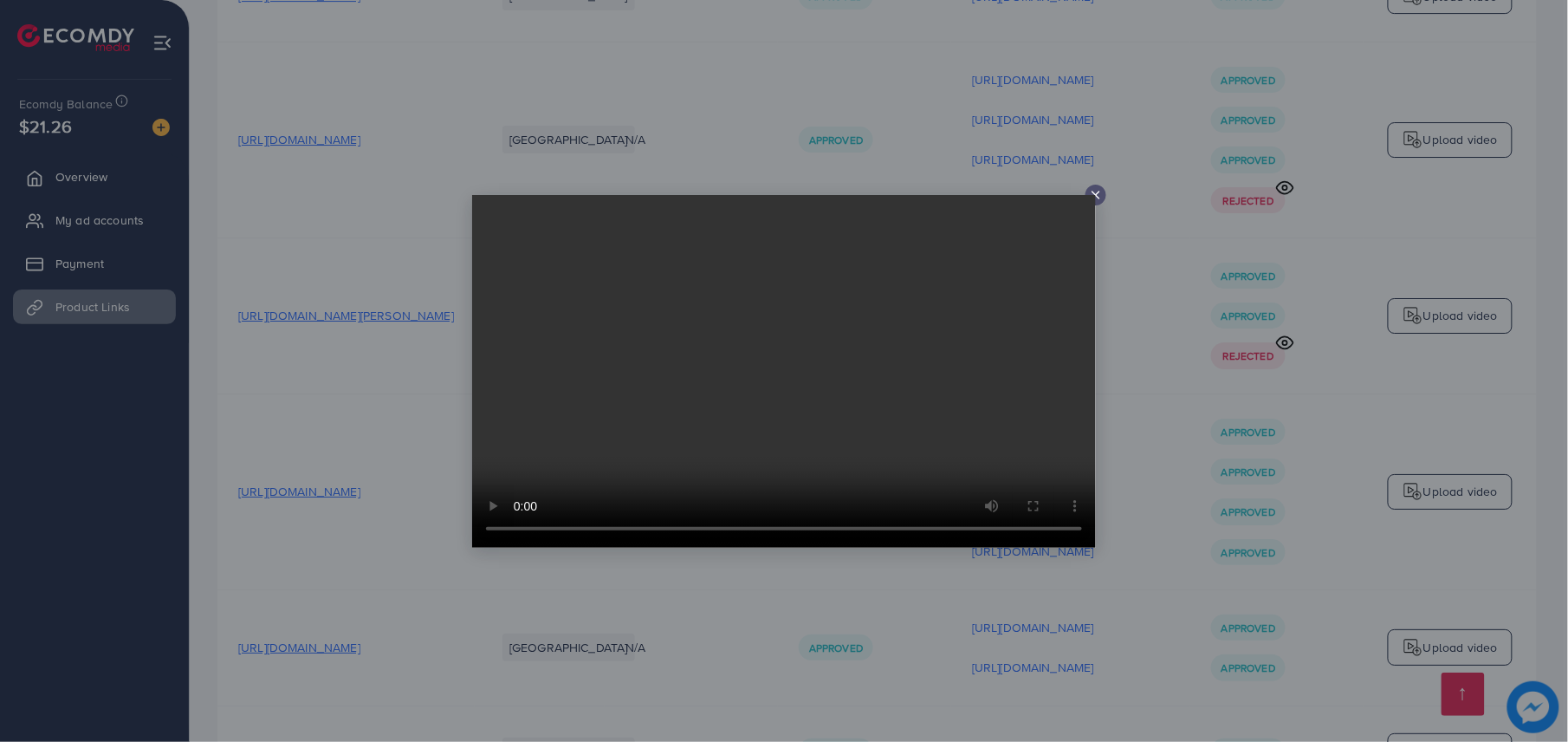
click at [1144, 340] on div at bounding box center [784, 371] width 1568 height 742
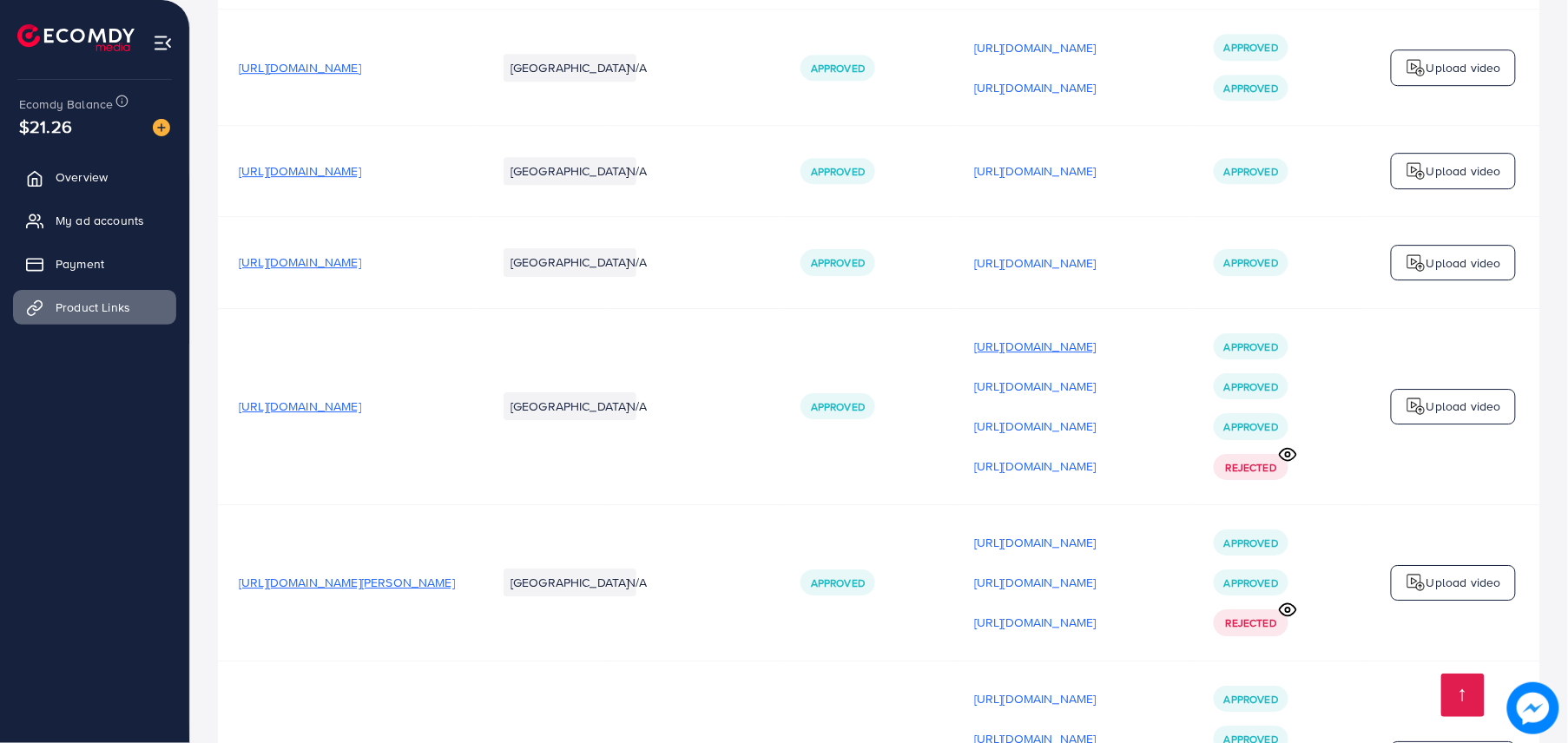
scroll to position [6494, 0]
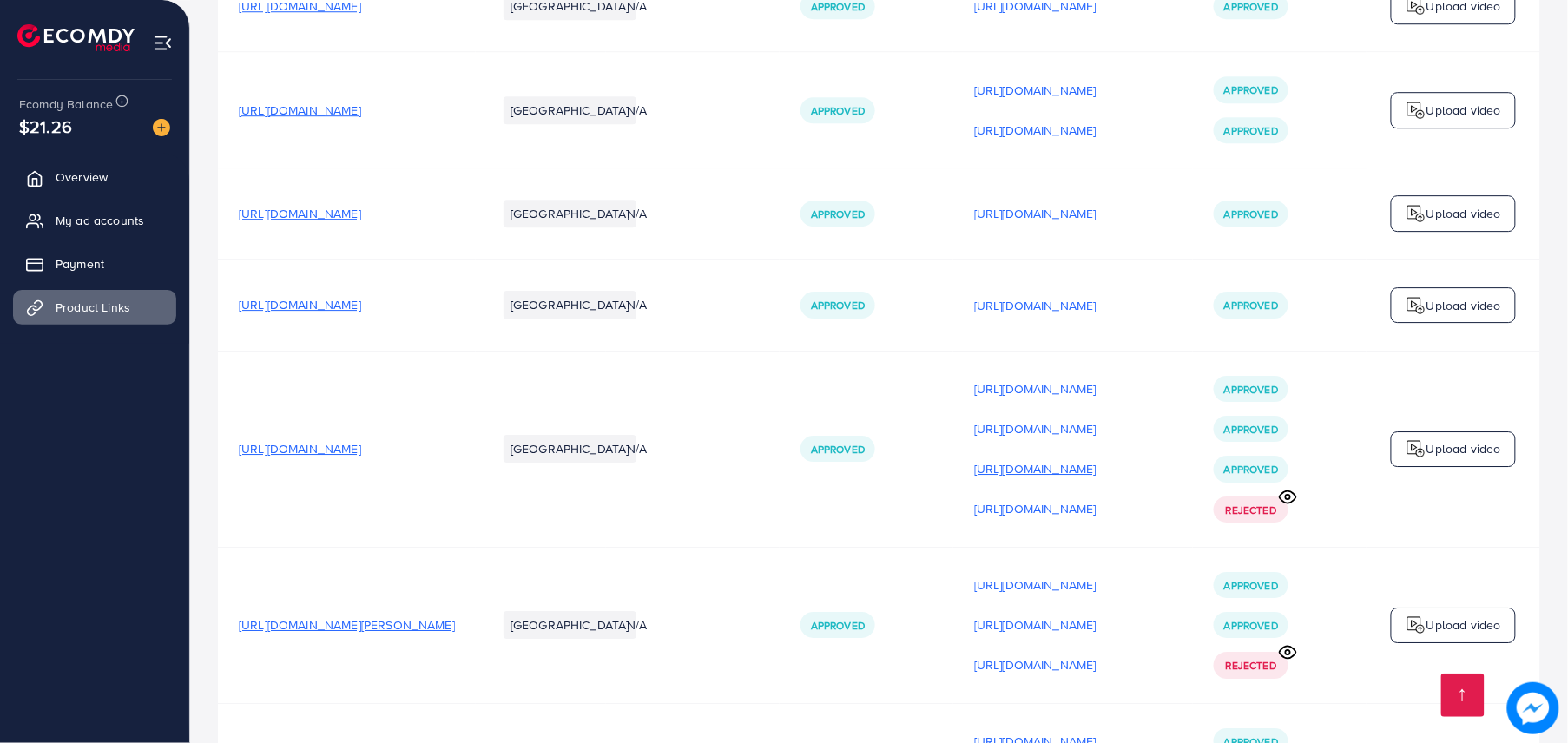
click at [1096, 458] on p "[URL][DOMAIN_NAME]" at bounding box center [1035, 468] width 123 height 21
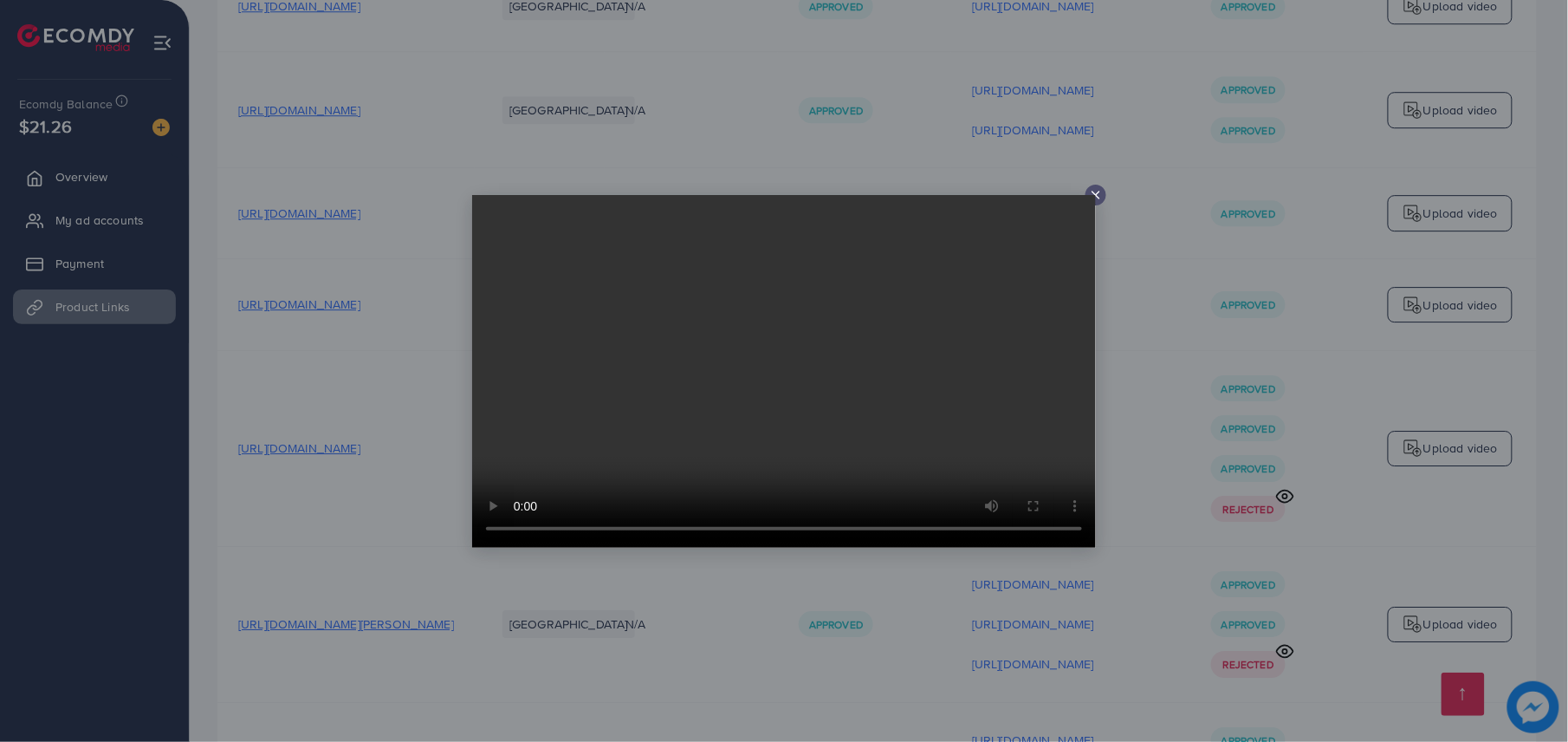
click at [1209, 300] on div at bounding box center [784, 371] width 1568 height 742
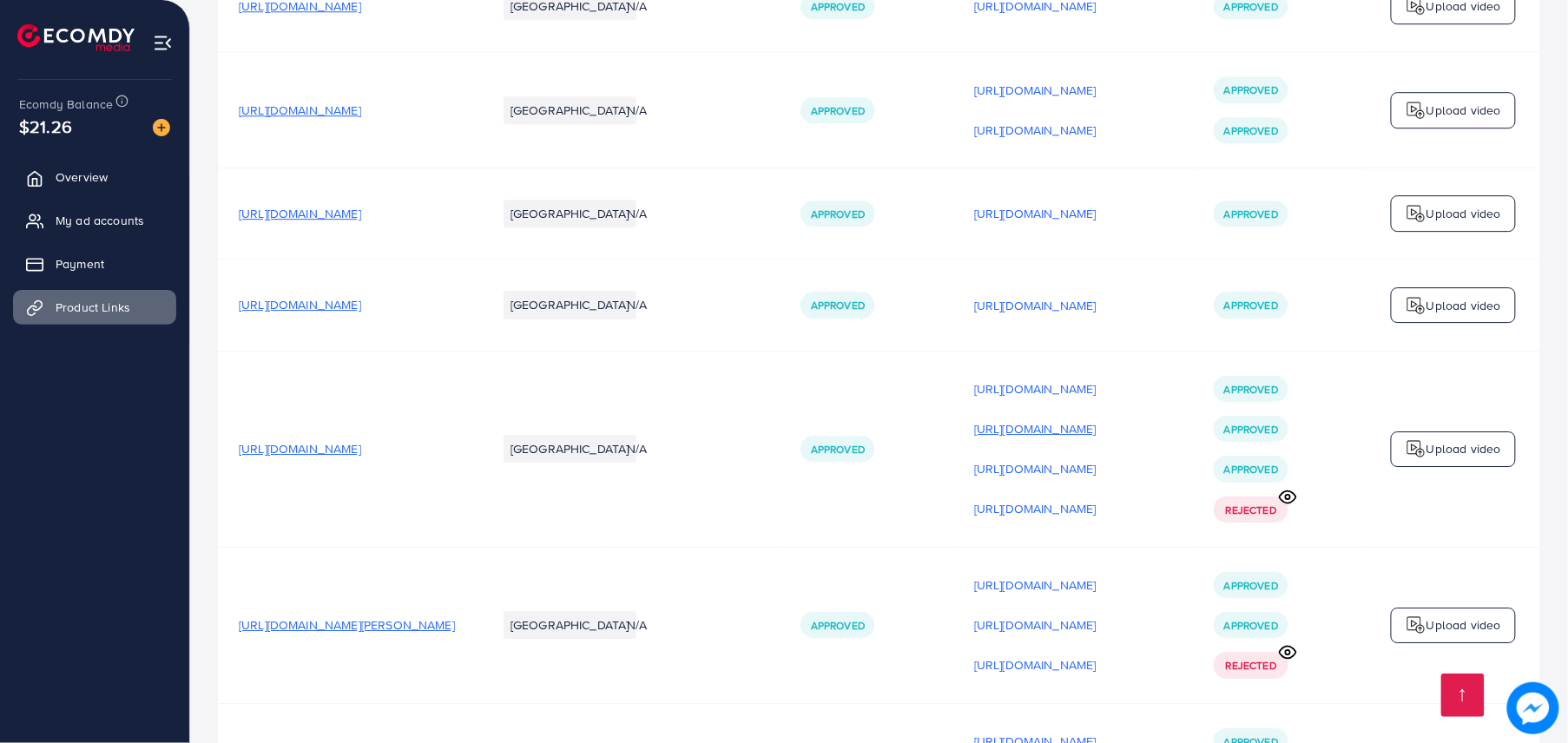
click at [1096, 419] on p "[URL][DOMAIN_NAME]" at bounding box center [1035, 429] width 123 height 21
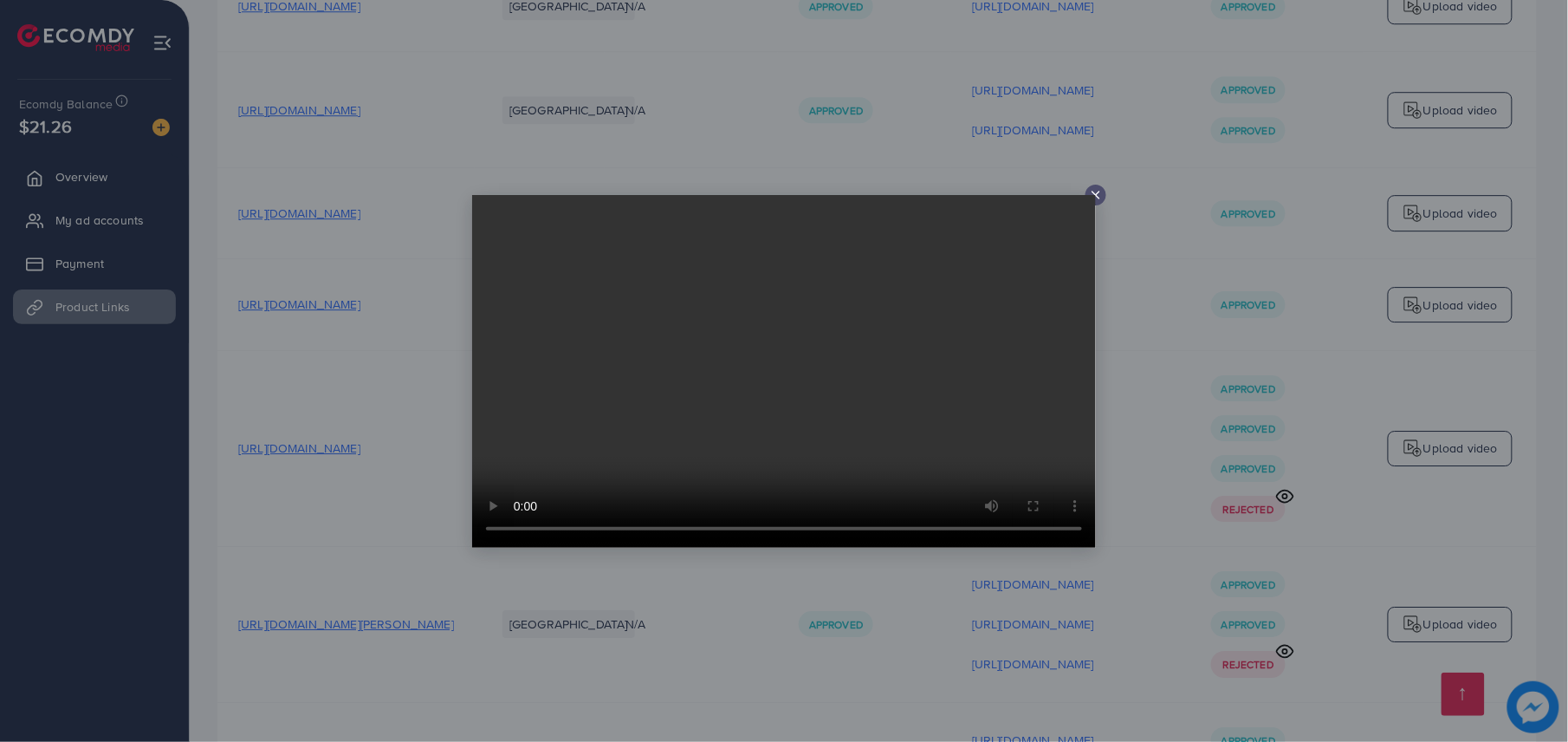
click at [1199, 351] on div at bounding box center [784, 371] width 1568 height 742
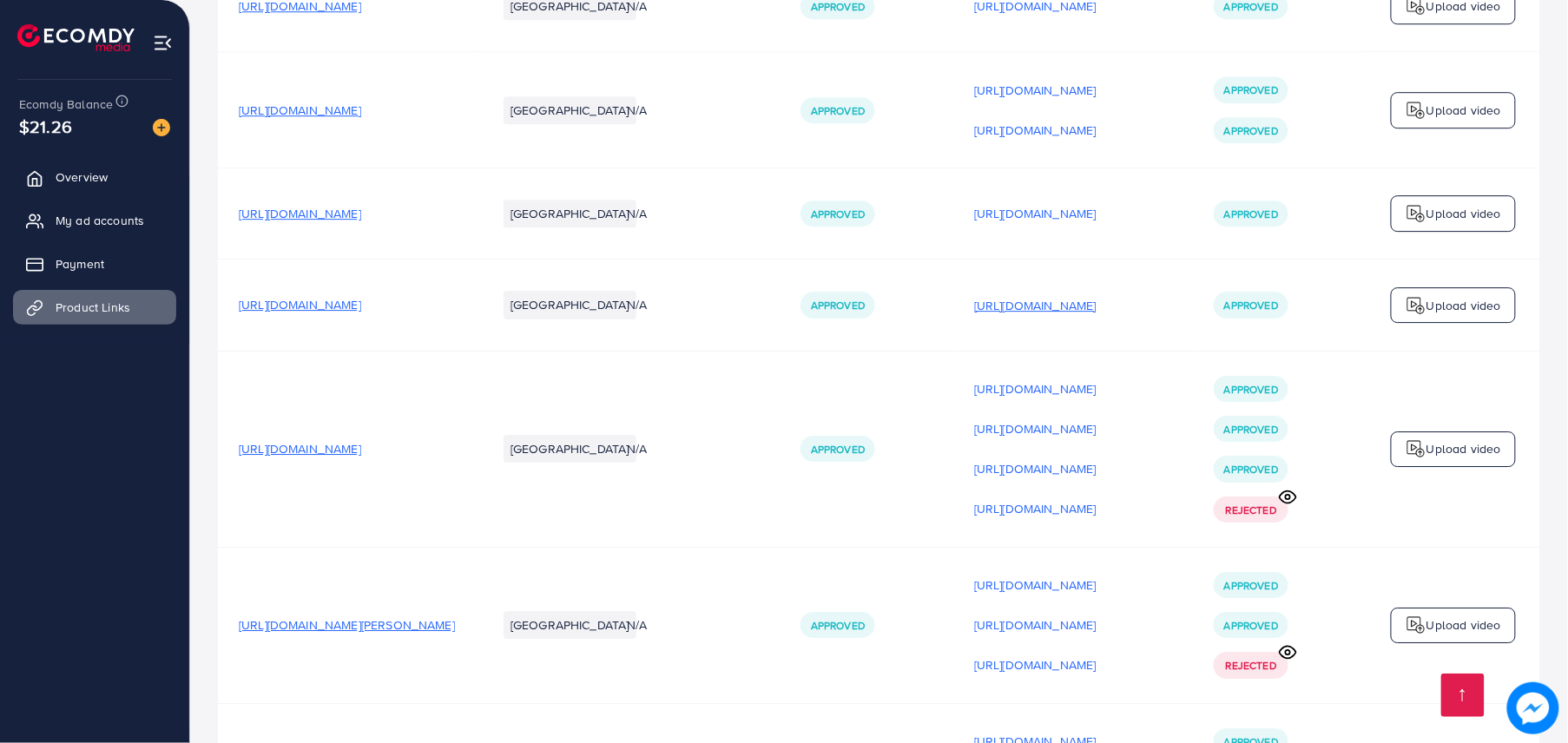
click at [1096, 295] on p "[URL][DOMAIN_NAME]" at bounding box center [1035, 305] width 123 height 21
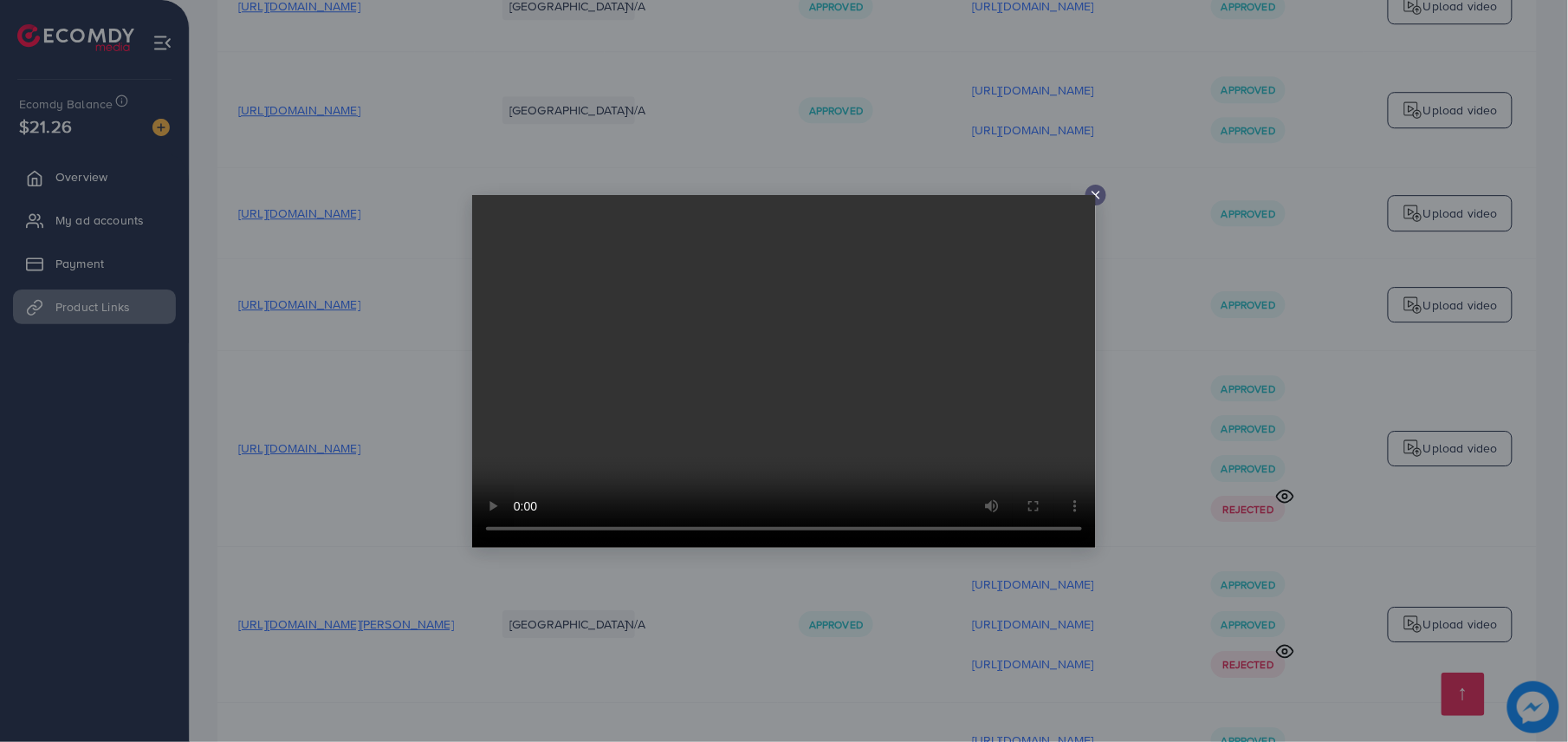
click at [1085, 197] on video at bounding box center [784, 371] width 624 height 352
click at [1088, 196] on video at bounding box center [784, 371] width 624 height 352
click at [1095, 192] on icon at bounding box center [1095, 194] width 14 height 14
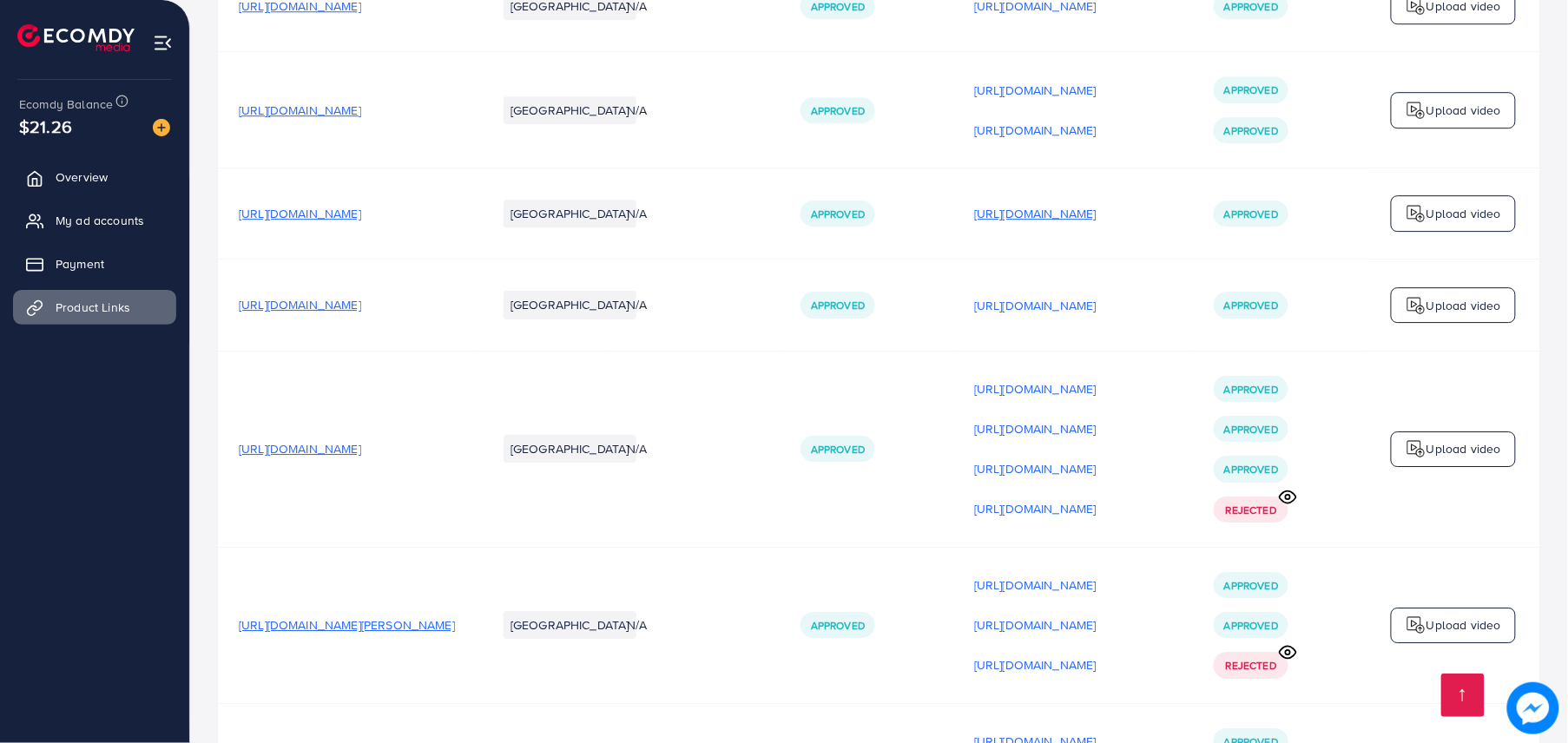
click at [1068, 203] on p "[URL][DOMAIN_NAME]" at bounding box center [1035, 213] width 123 height 21
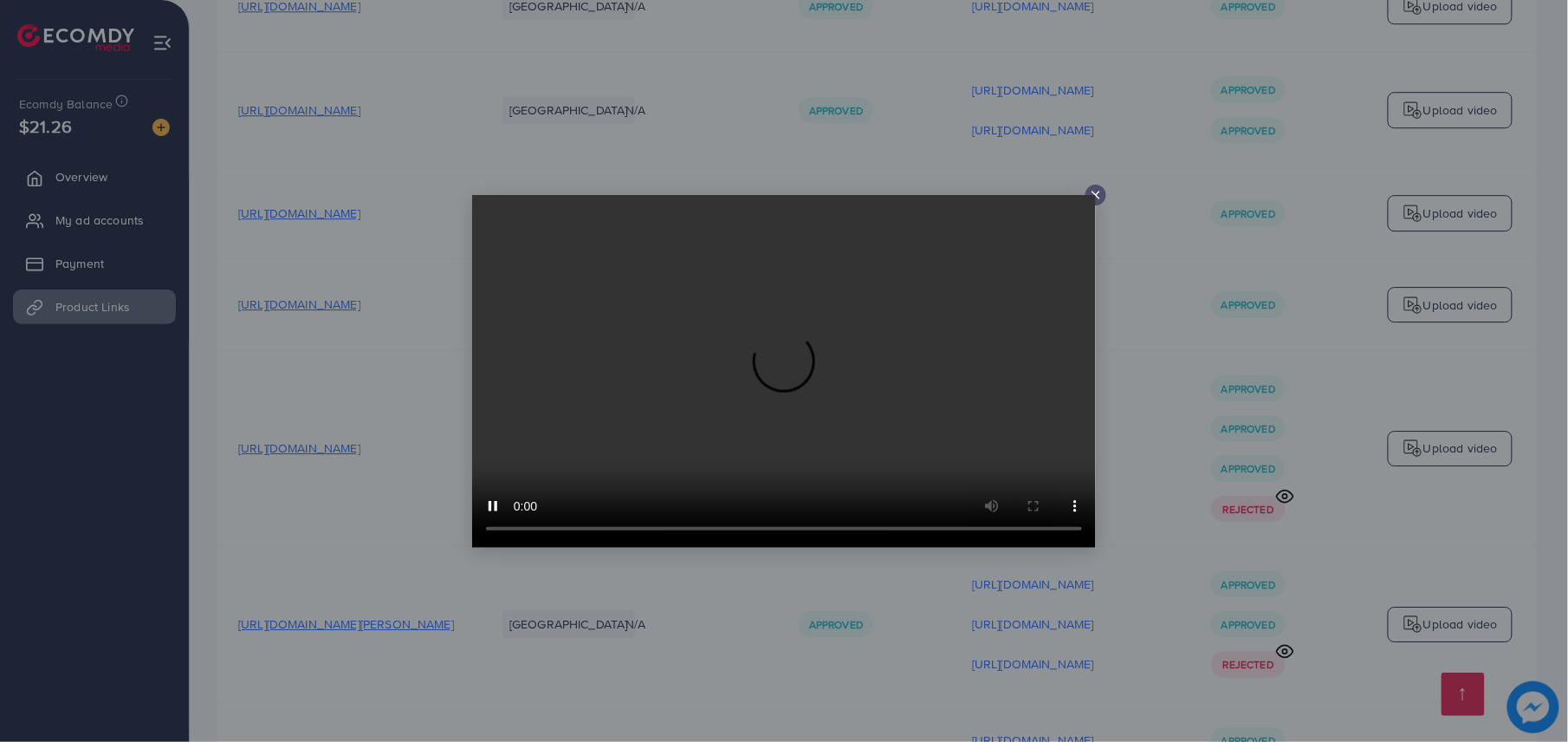
click at [1093, 193] on line at bounding box center [1096, 195] width 7 height 7
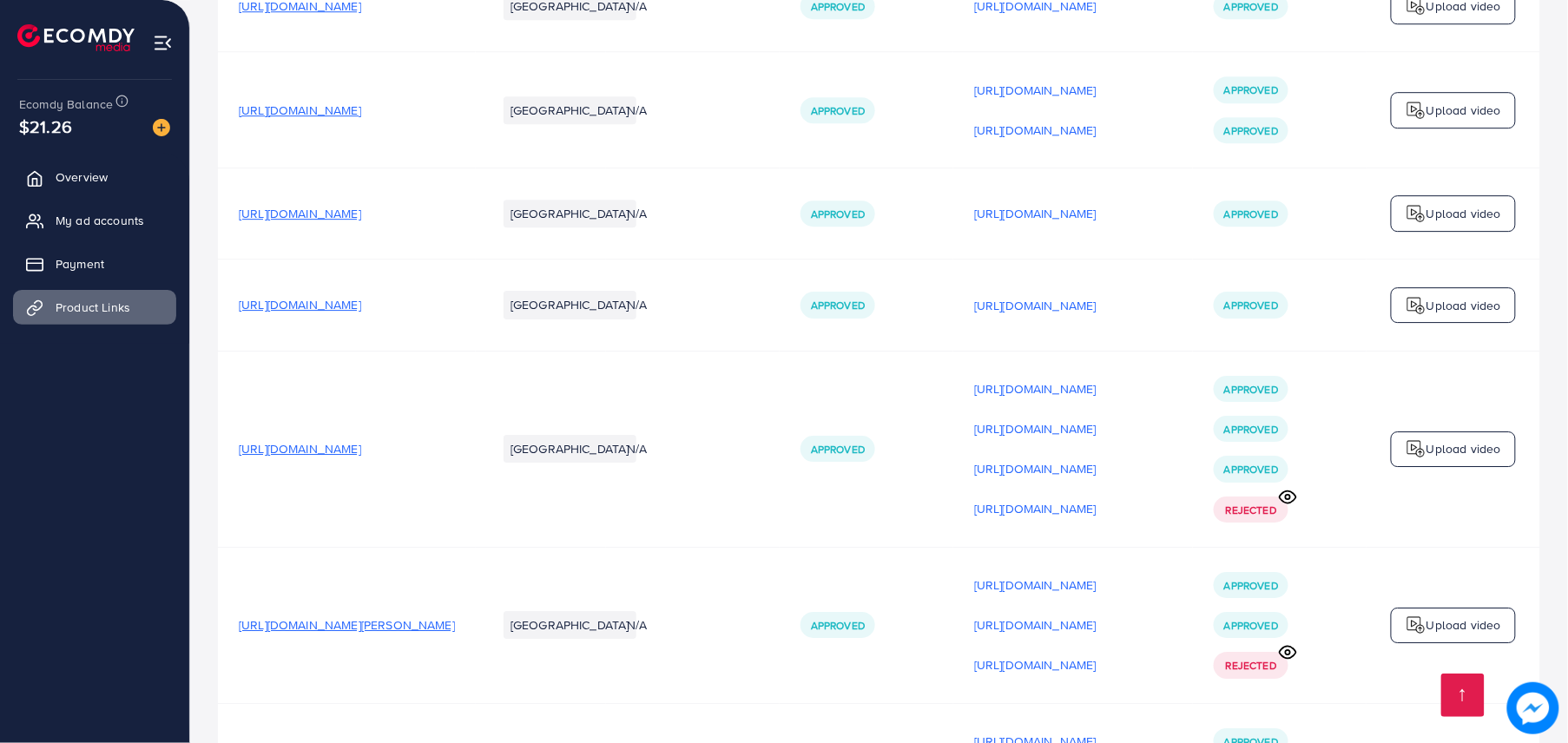
scroll to position [6186, 0]
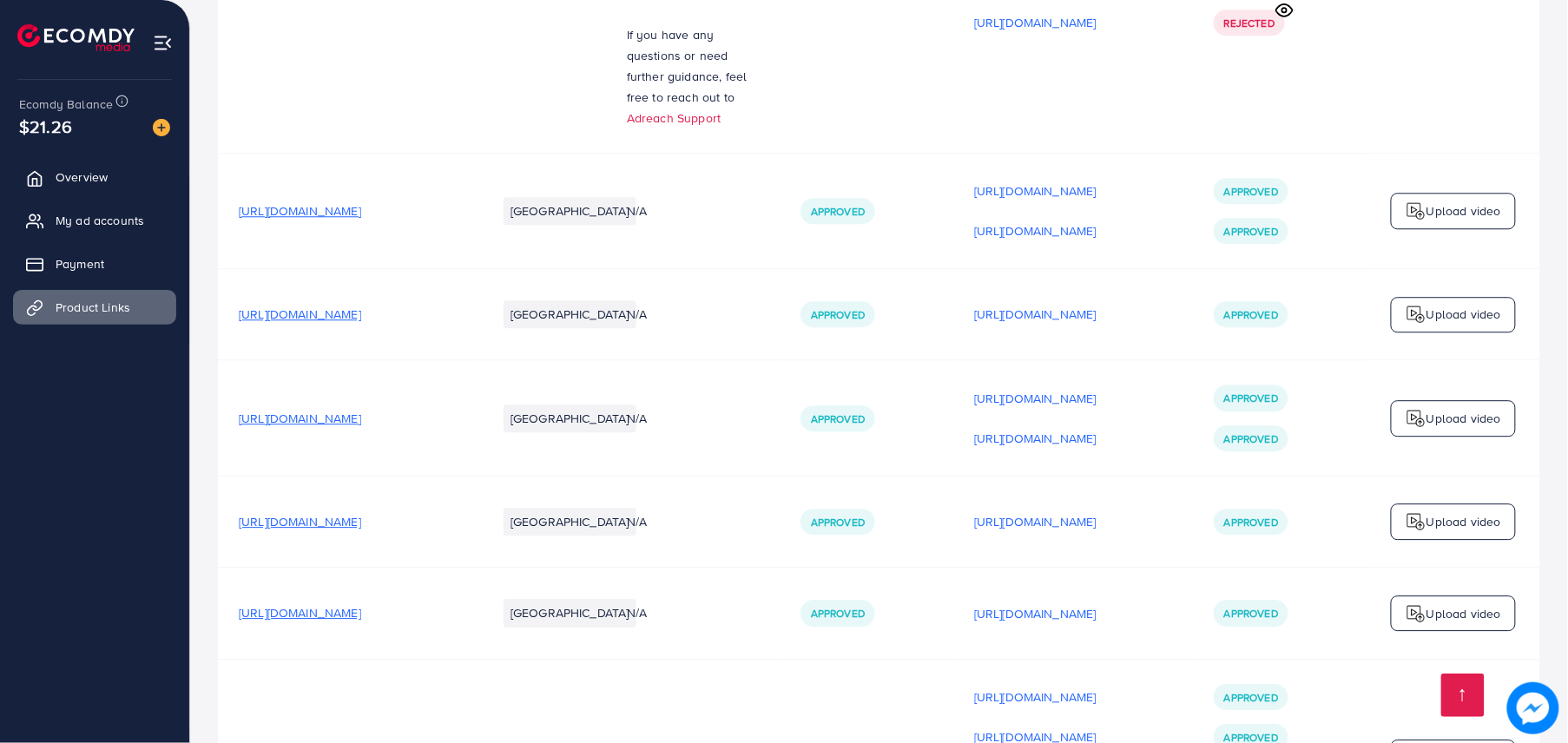
click at [1115, 425] on div "[URL][DOMAIN_NAME]" at bounding box center [1072, 438] width 197 height 26
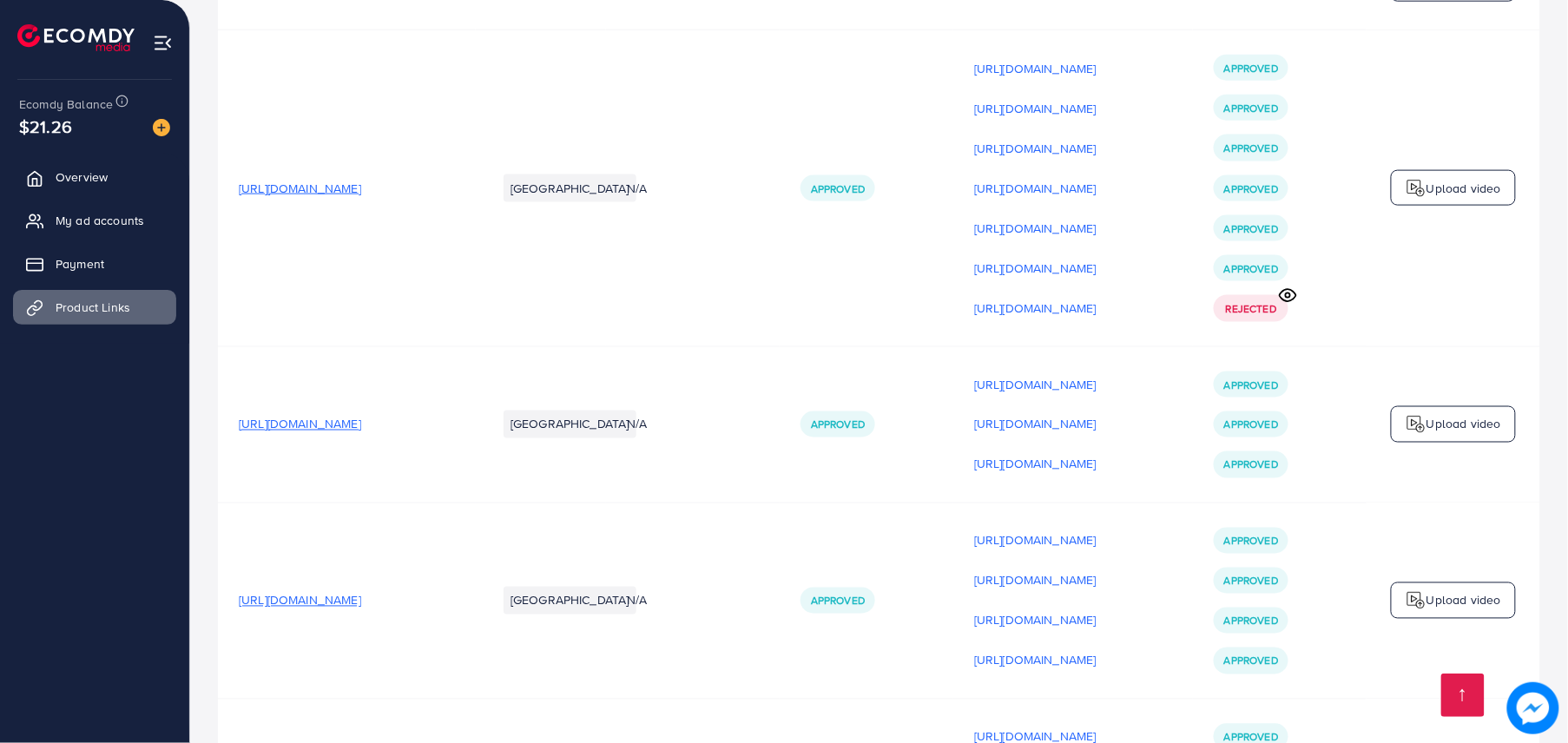
scroll to position [2791, 0]
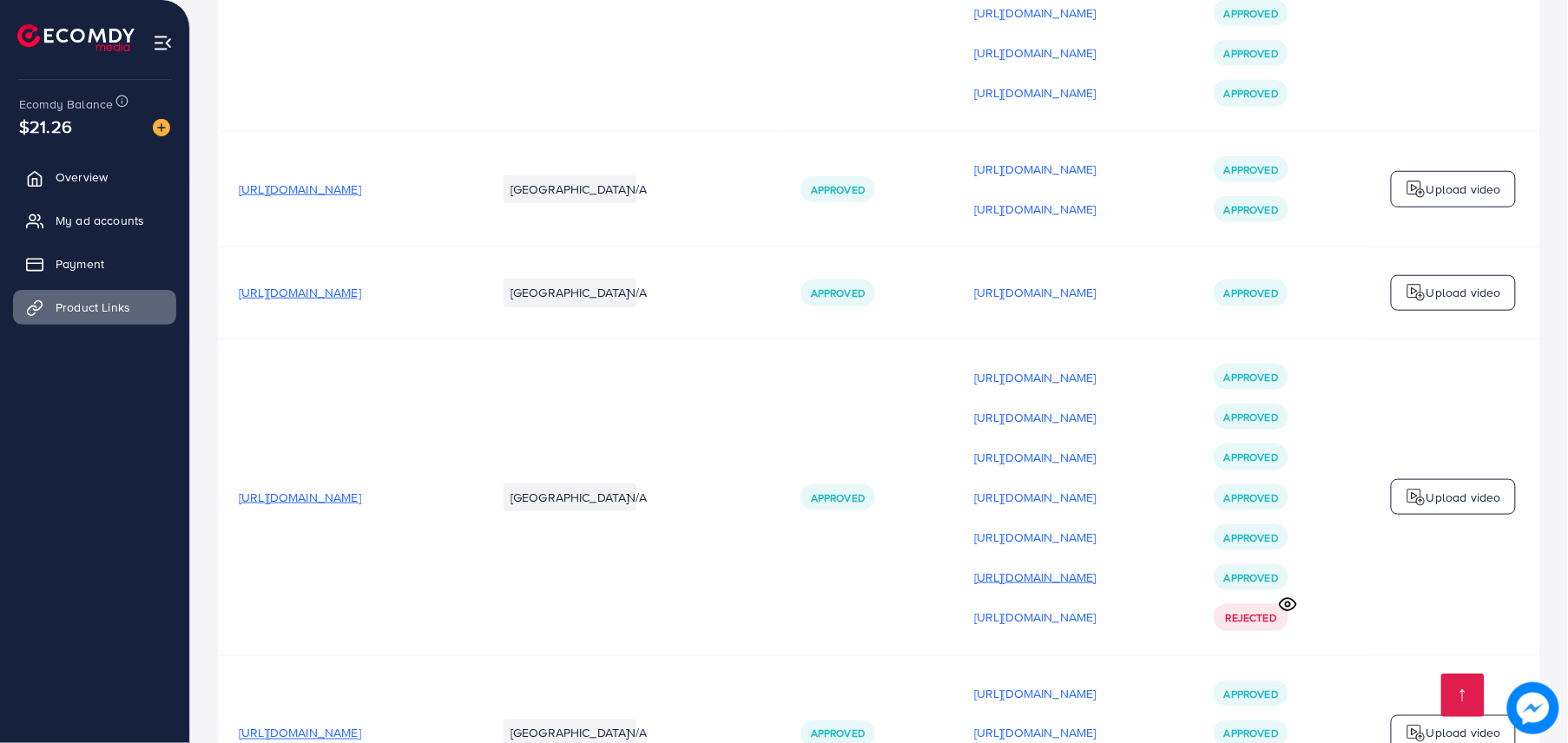
click at [1096, 567] on p "[URL][DOMAIN_NAME]" at bounding box center [1035, 577] width 123 height 21
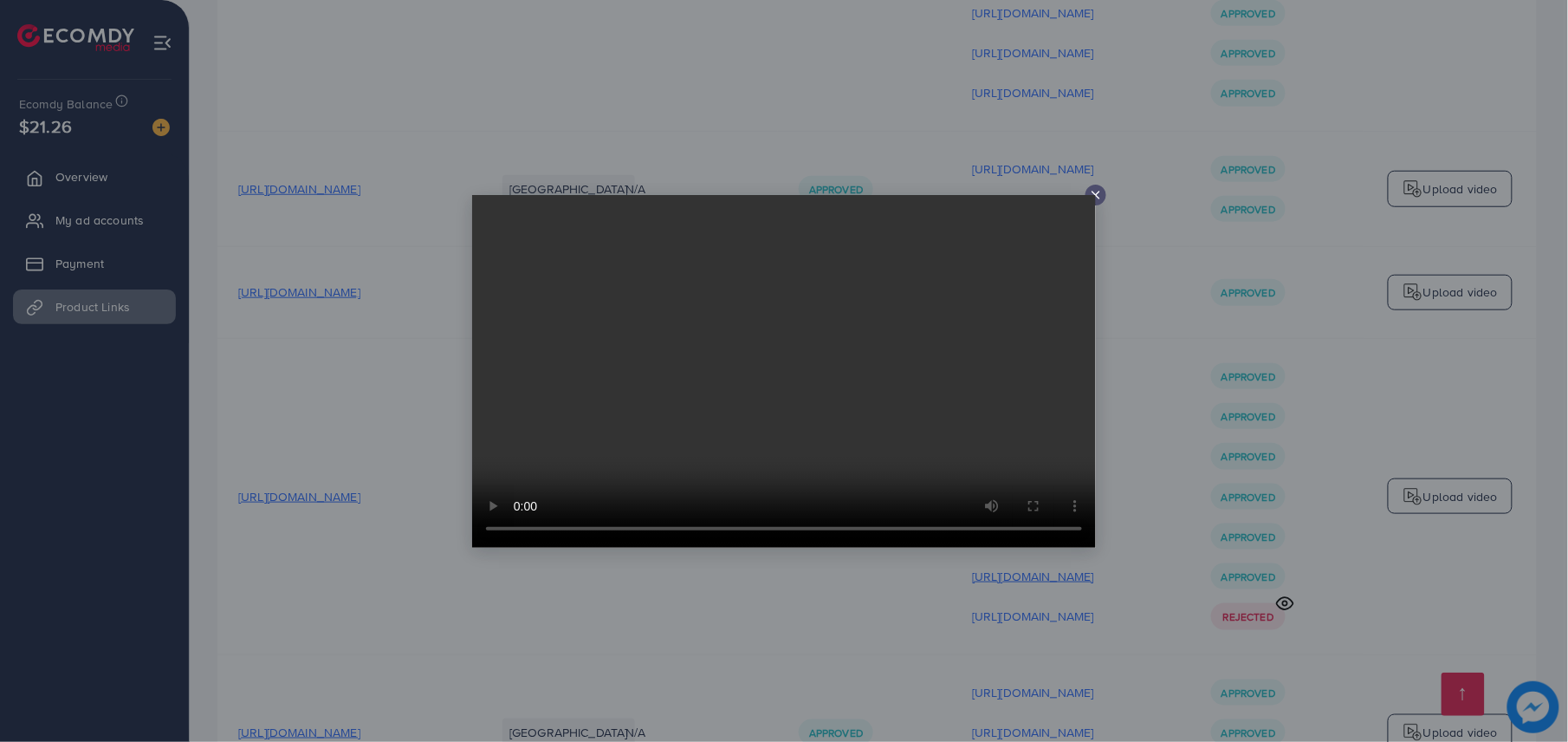
click at [1176, 473] on div at bounding box center [784, 371] width 1568 height 742
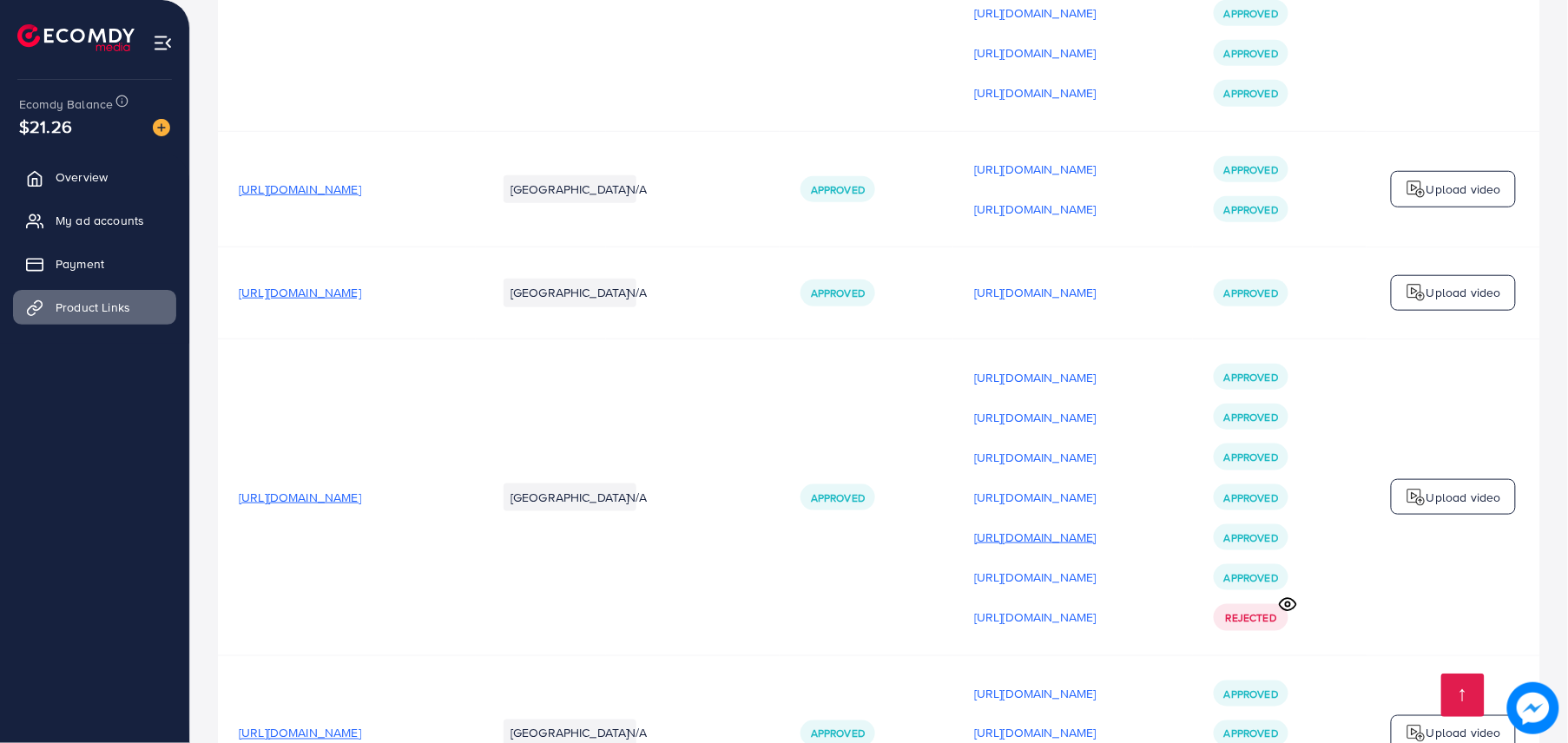
click at [1096, 526] on p "[URL][DOMAIN_NAME]" at bounding box center [1035, 536] width 123 height 21
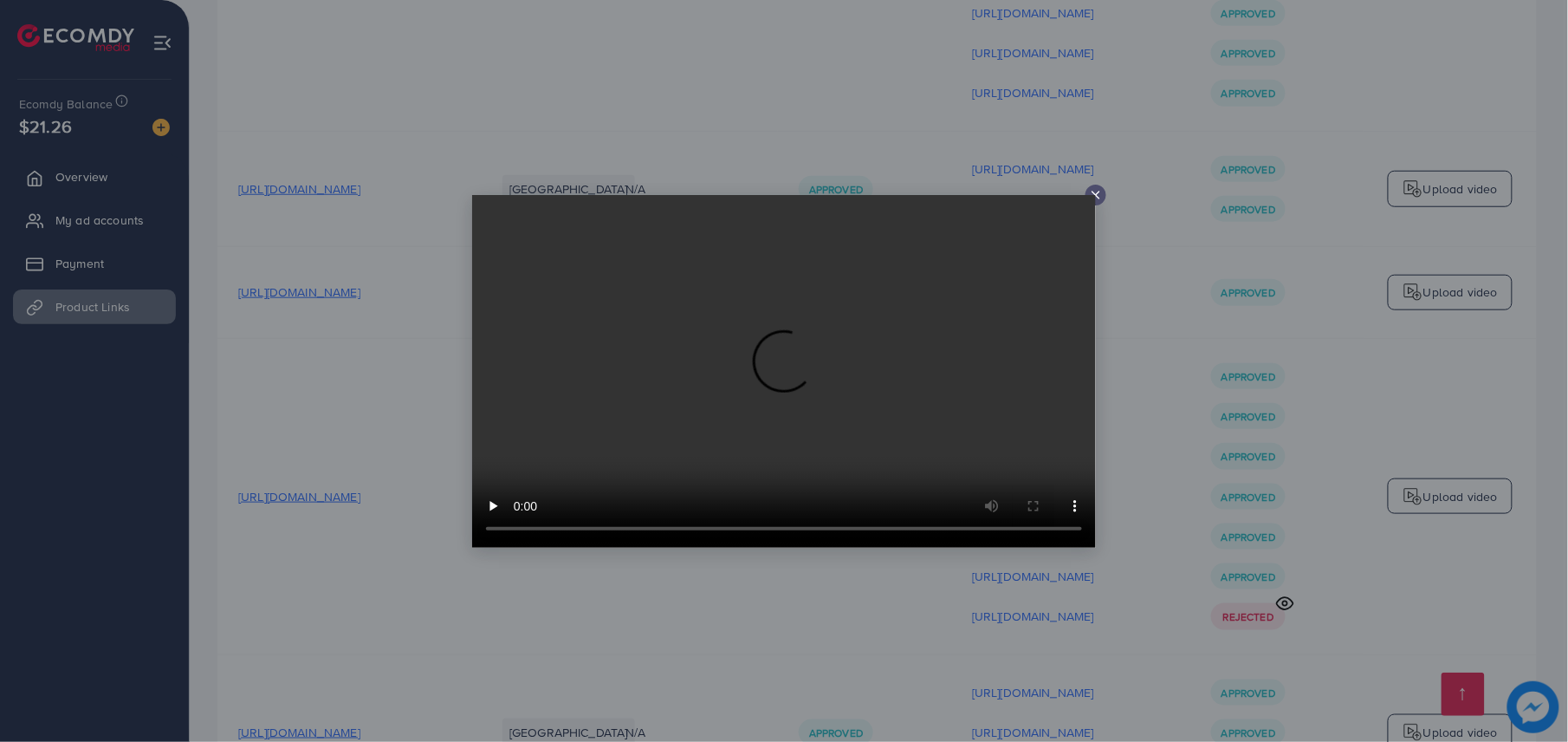
click at [880, 416] on video at bounding box center [784, 371] width 624 height 352
click at [1106, 189] on div at bounding box center [1096, 194] width 21 height 21
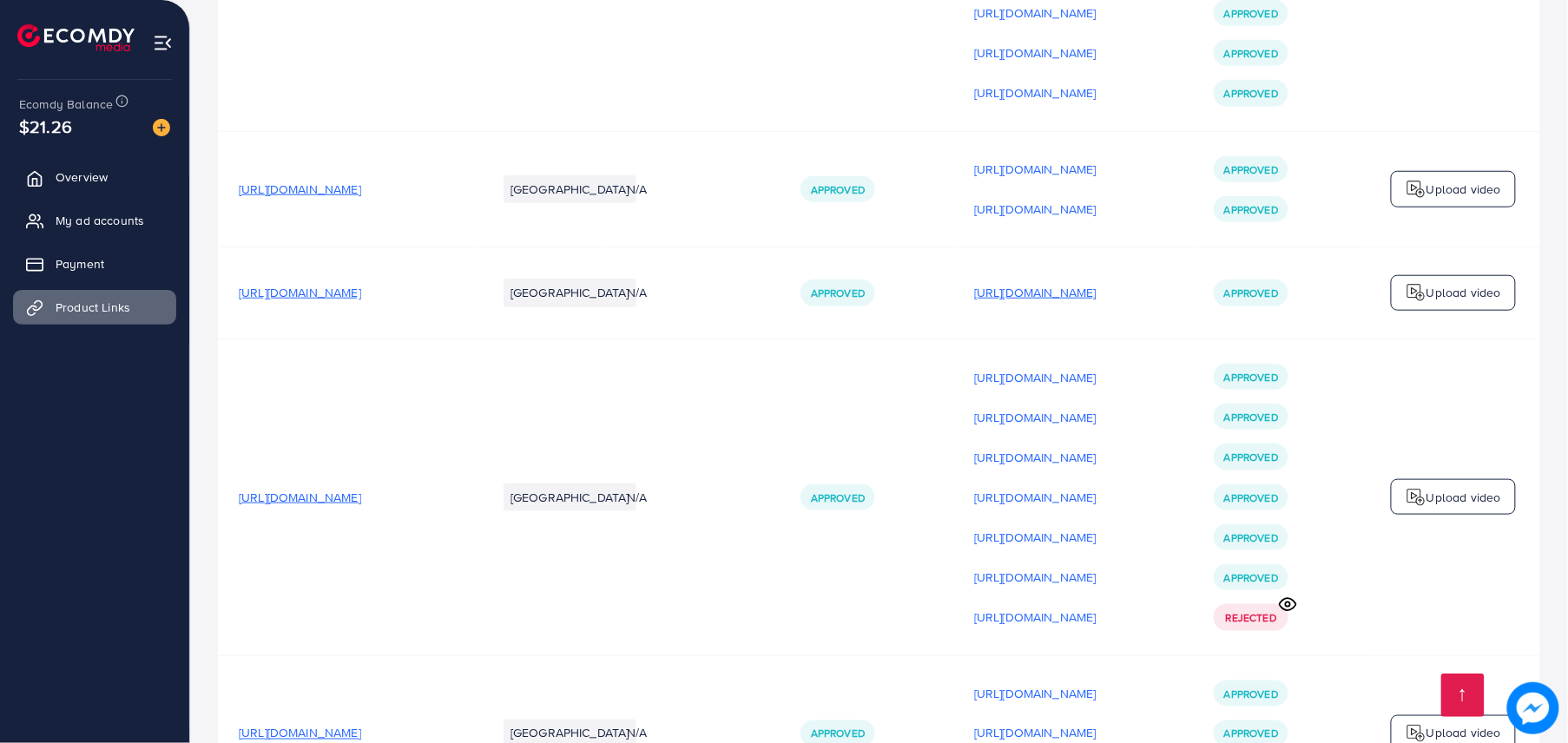
click at [1096, 282] on p "[URL][DOMAIN_NAME]" at bounding box center [1035, 292] width 123 height 21
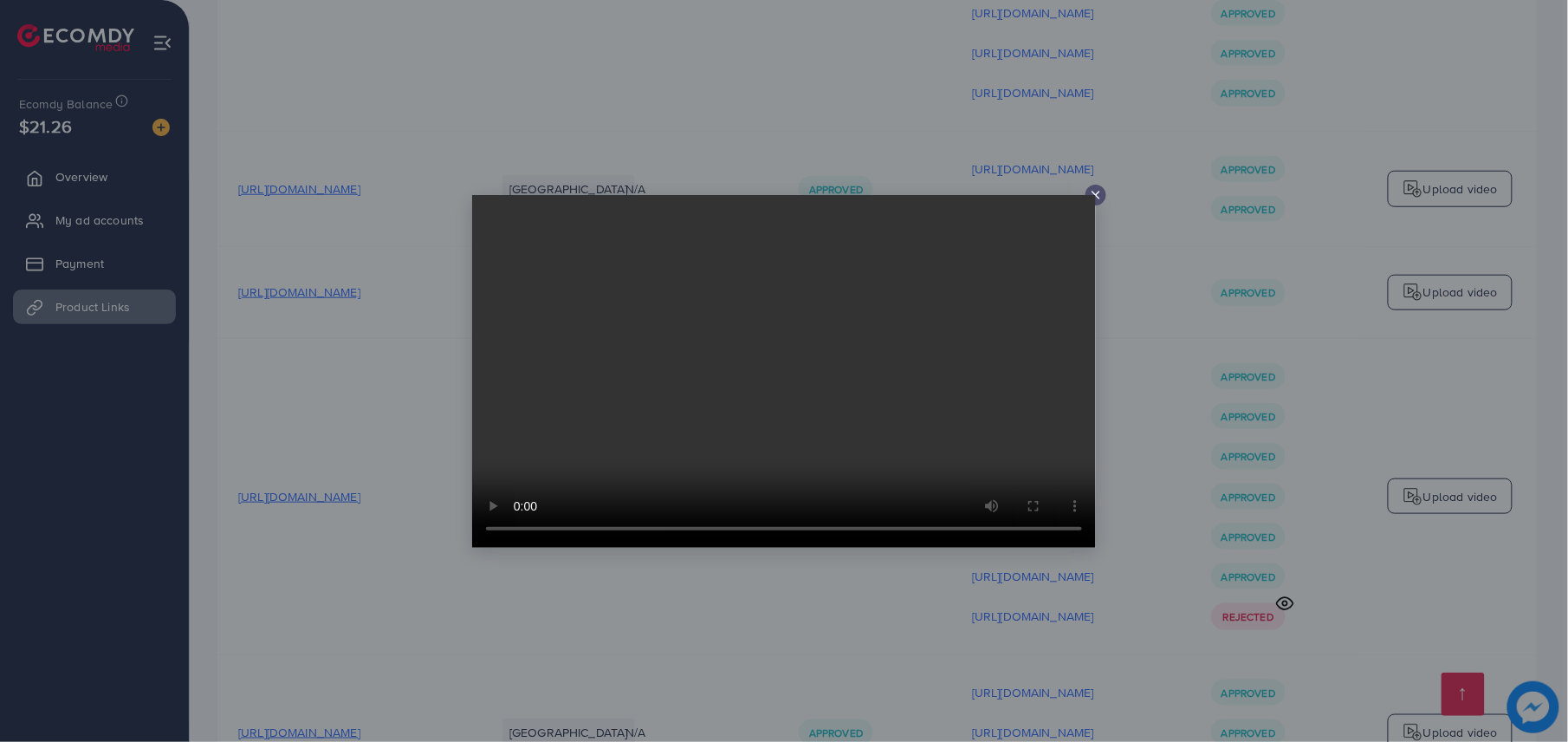
click at [1092, 189] on icon at bounding box center [1095, 194] width 14 height 14
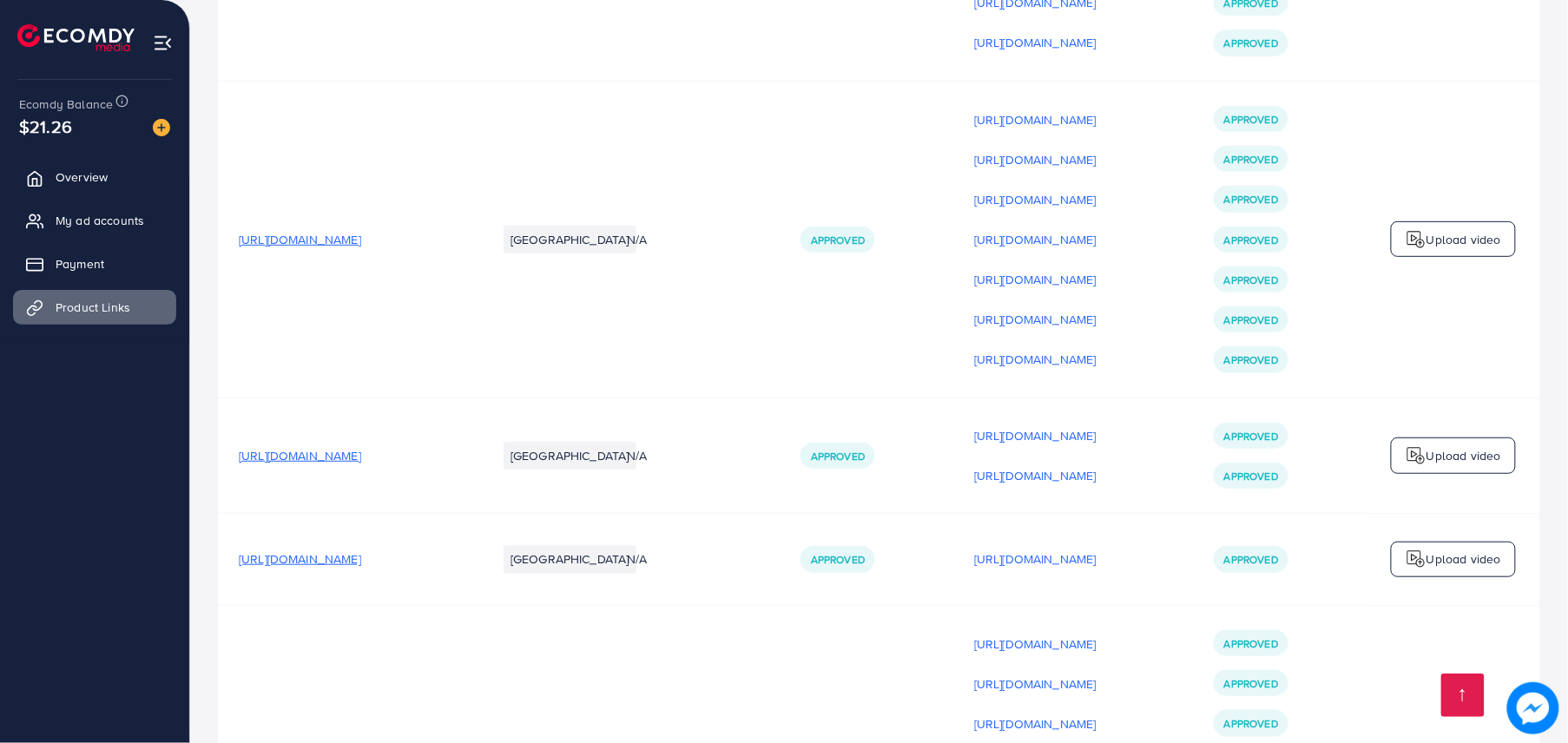
scroll to position [2483, 0]
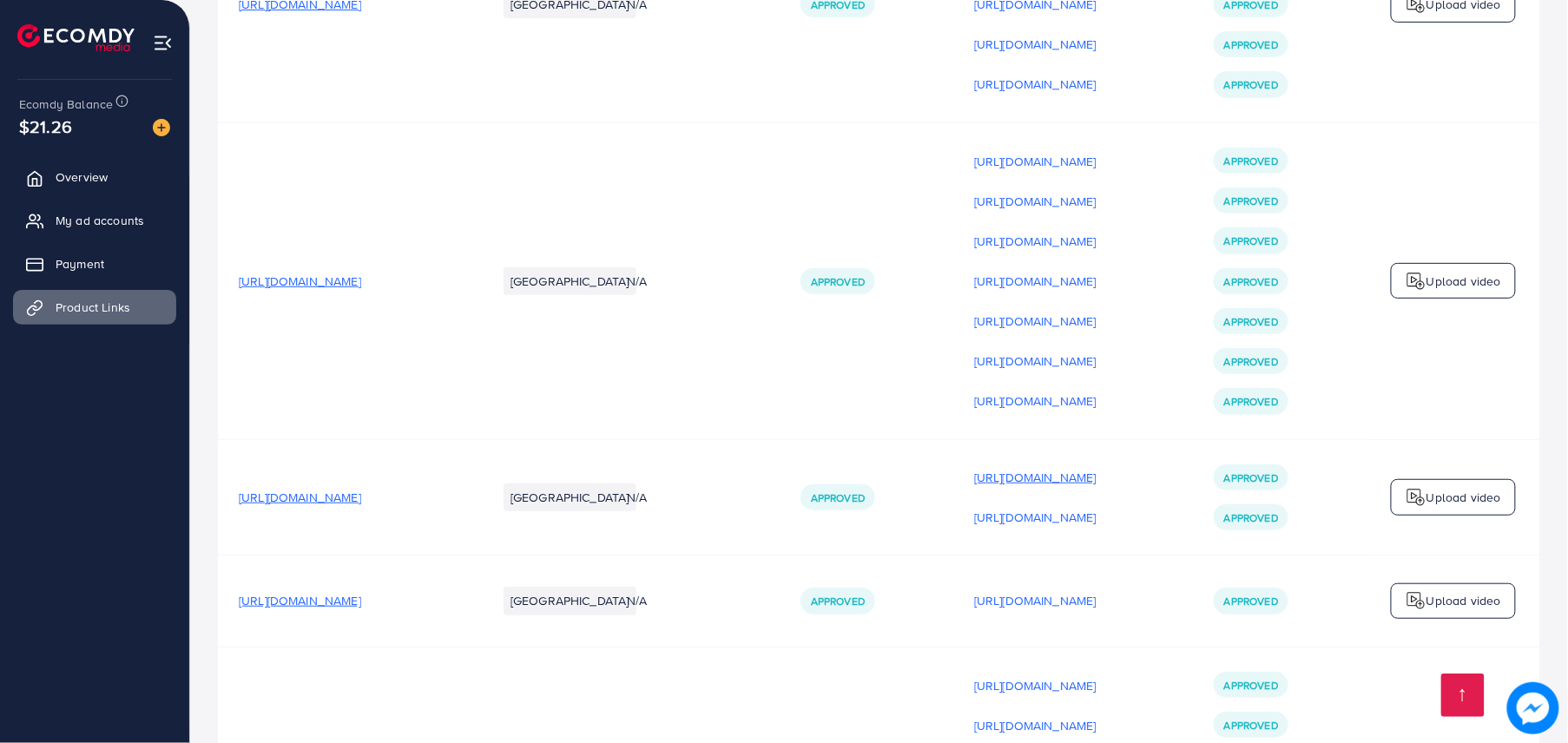
click at [1096, 467] on p "[URL][DOMAIN_NAME]" at bounding box center [1035, 477] width 123 height 21
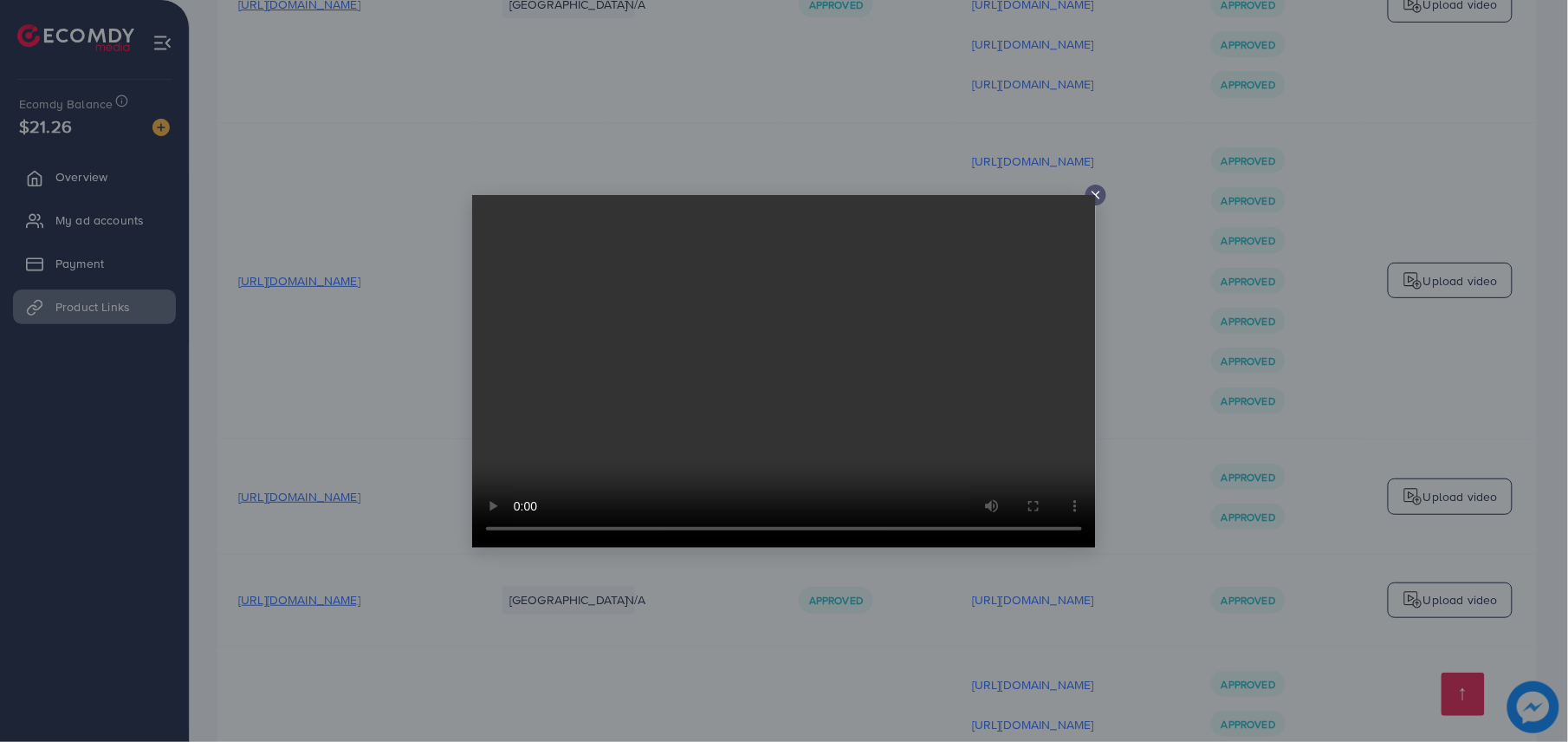
drag, startPoint x: 1141, startPoint y: 381, endPoint x: 1134, endPoint y: 388, distance: 9.9
click at [1134, 388] on div at bounding box center [784, 371] width 1568 height 742
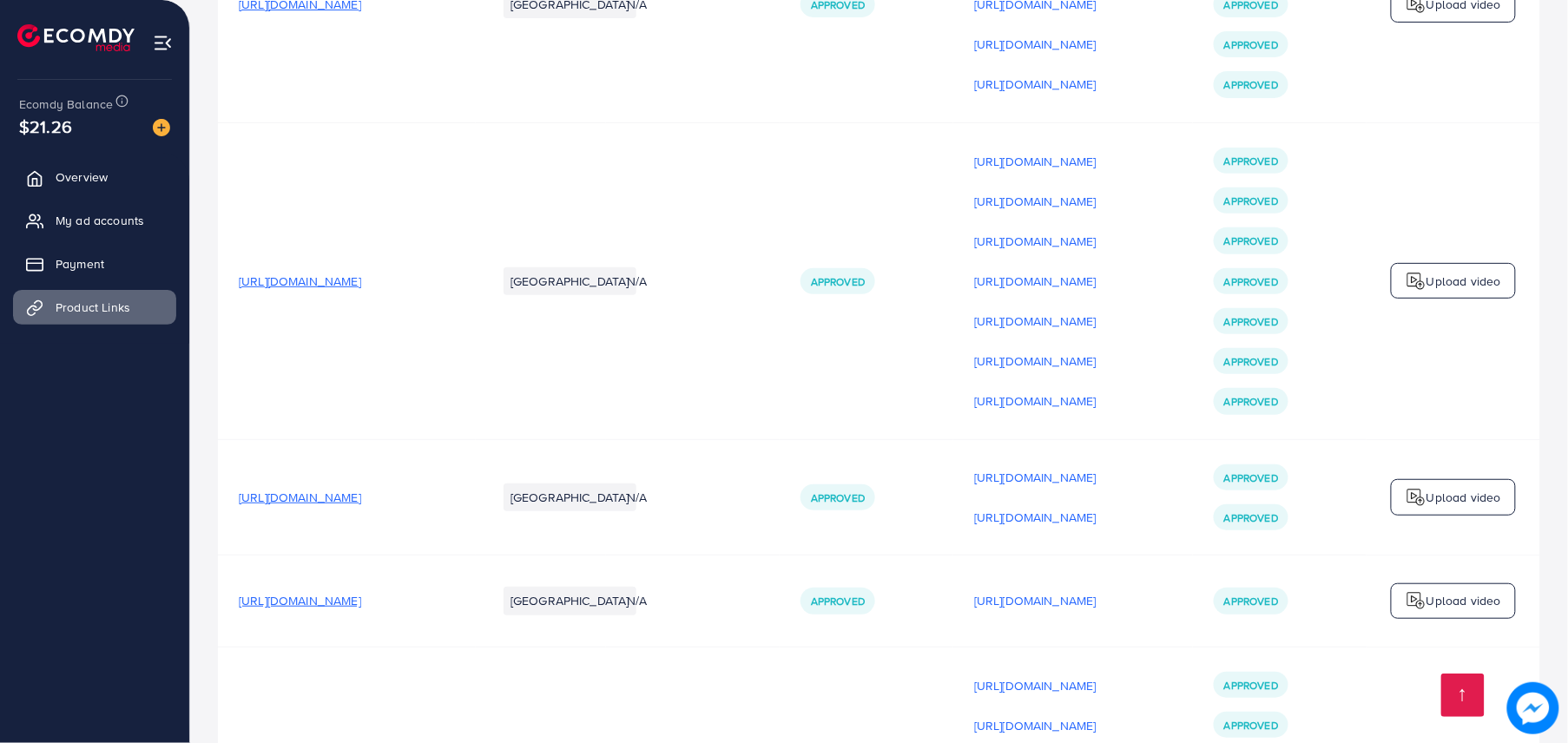
scroll to position [2174, 0]
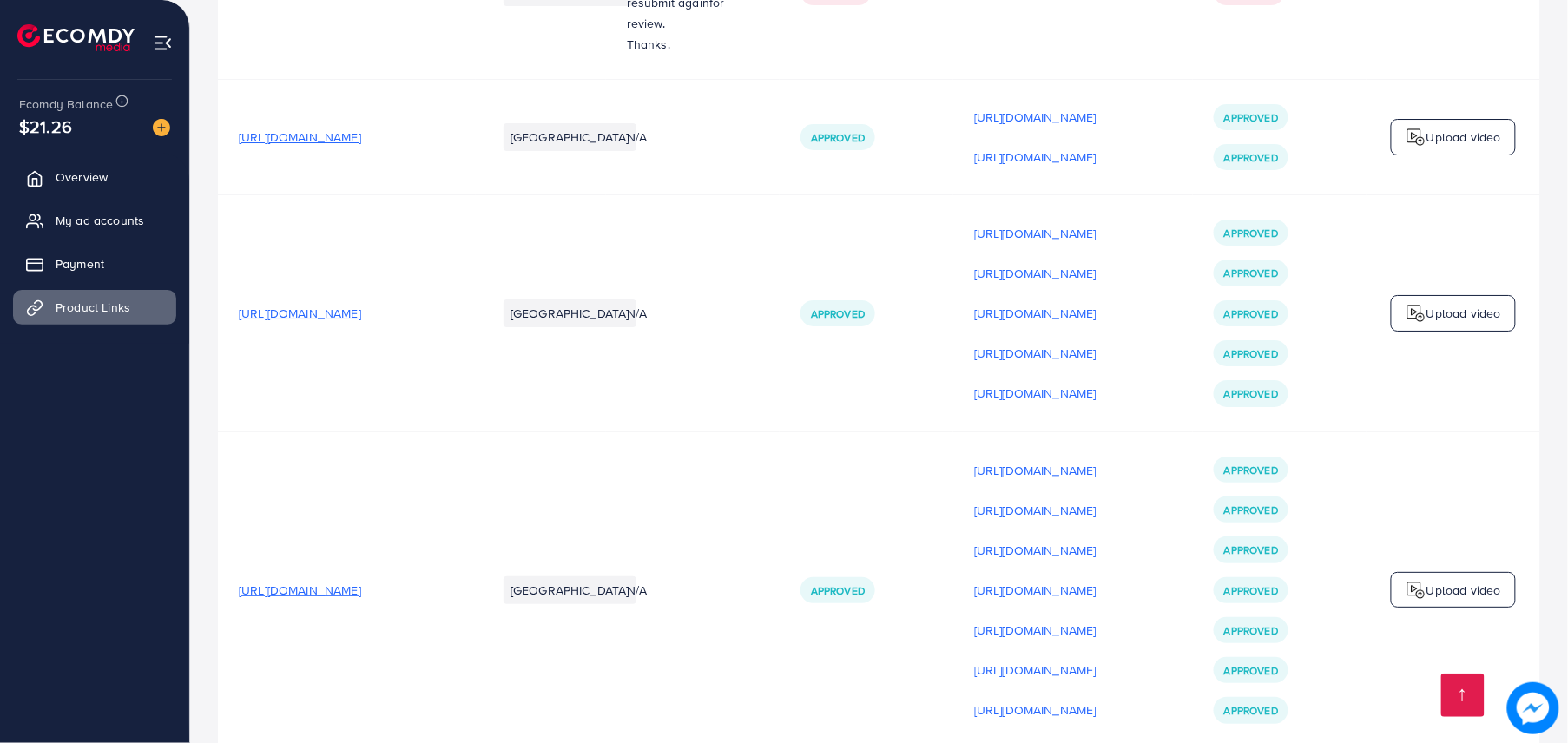
drag, startPoint x: 987, startPoint y: 384, endPoint x: 1228, endPoint y: 601, distance: 324.3
click at [1193, 601] on td "[URL][DOMAIN_NAME] [URL][DOMAIN_NAME] [URL][DOMAIN_NAME] [URL][DOMAIN_NAME] [UR…" at bounding box center [1073, 589] width 240 height 317
drag, startPoint x: 989, startPoint y: 146, endPoint x: 1226, endPoint y: 324, distance: 296.4
click at [1193, 324] on td "[URL][DOMAIN_NAME] [URL][DOMAIN_NAME] [URL][DOMAIN_NAME] [URL][DOMAIN_NAME] [UR…" at bounding box center [1073, 313] width 240 height 236
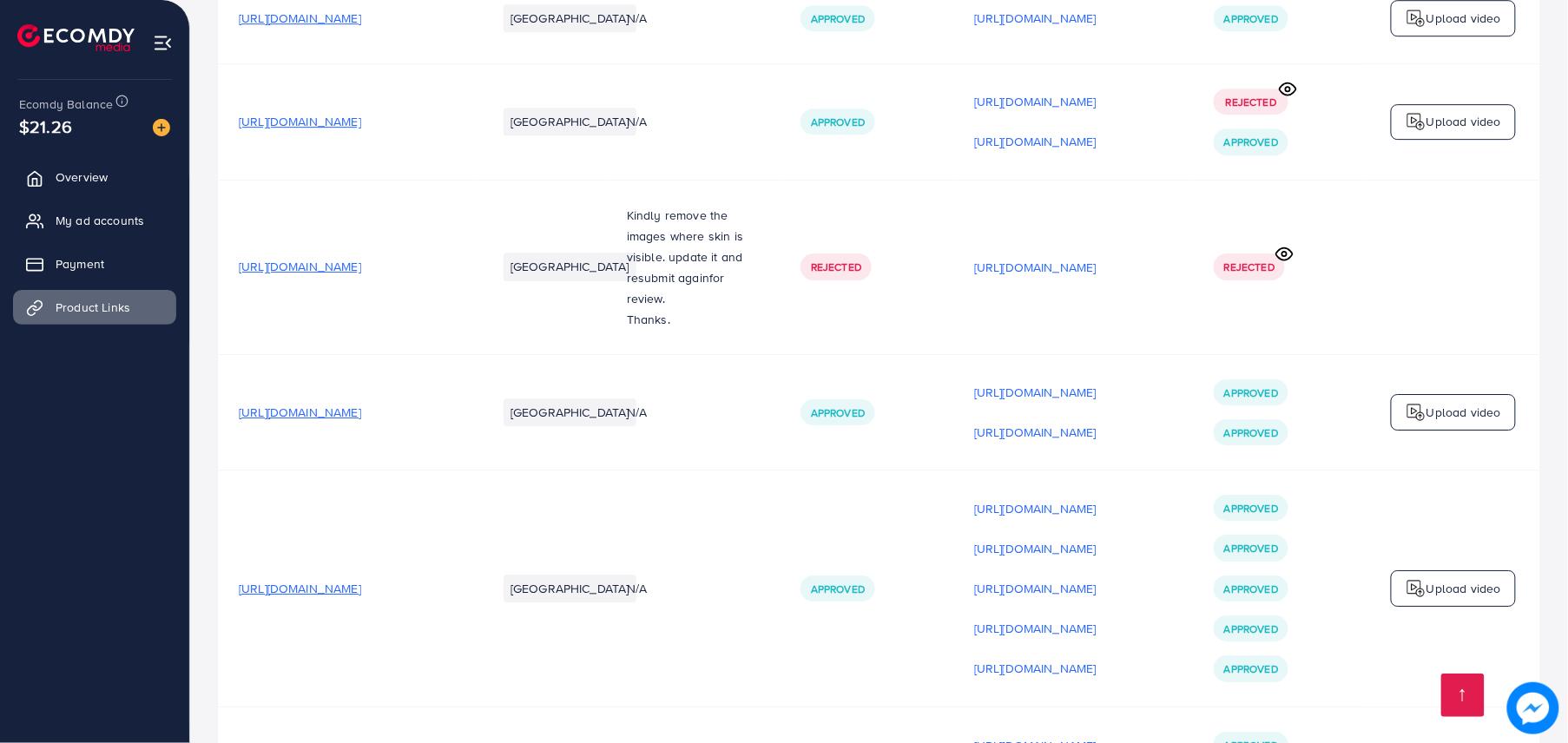
scroll to position [1865, 0]
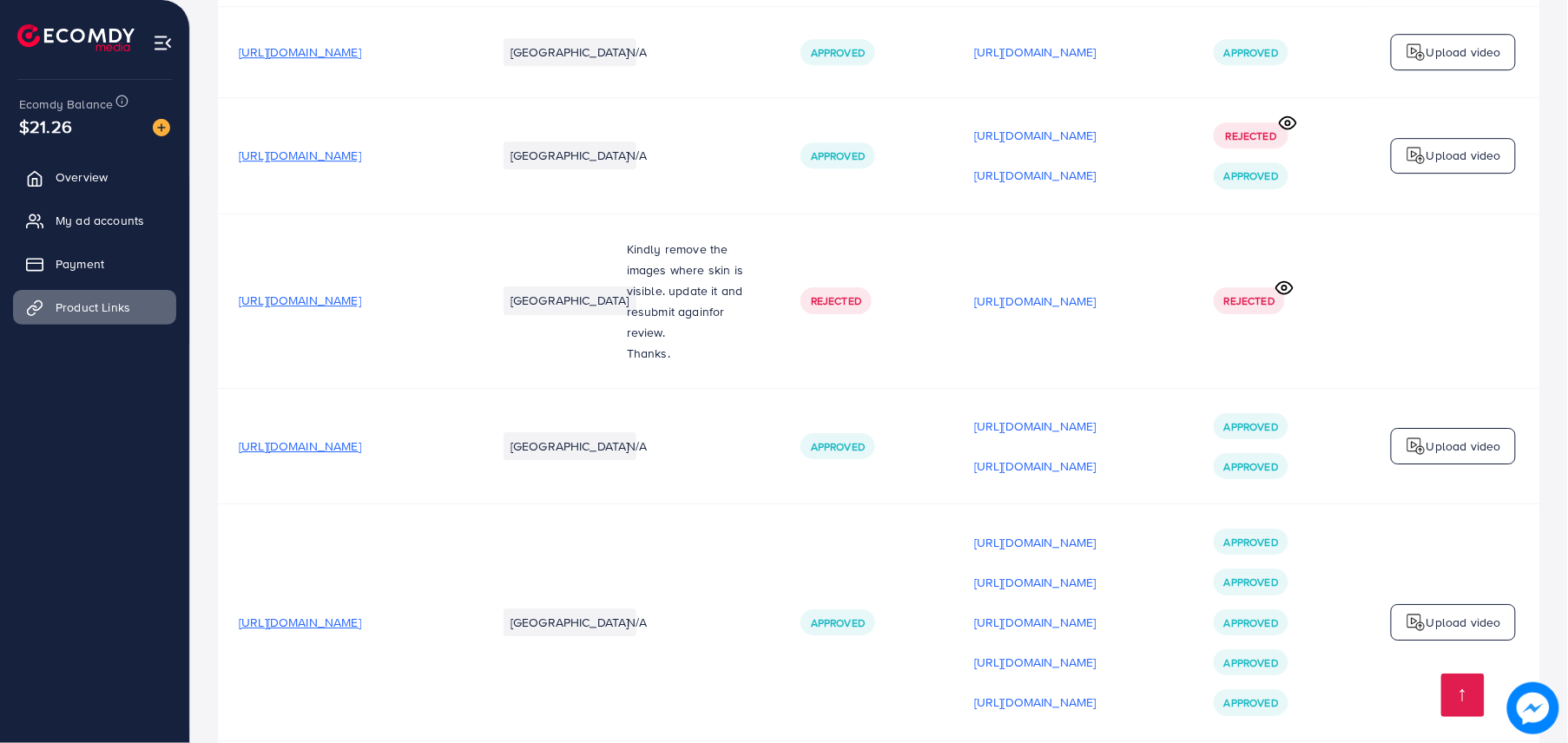
drag, startPoint x: 1130, startPoint y: 380, endPoint x: 1139, endPoint y: 383, distance: 9.5
click at [1137, 387] on td "[URL][DOMAIN_NAME] [URL][DOMAIN_NAME]" at bounding box center [1073, 445] width 240 height 116
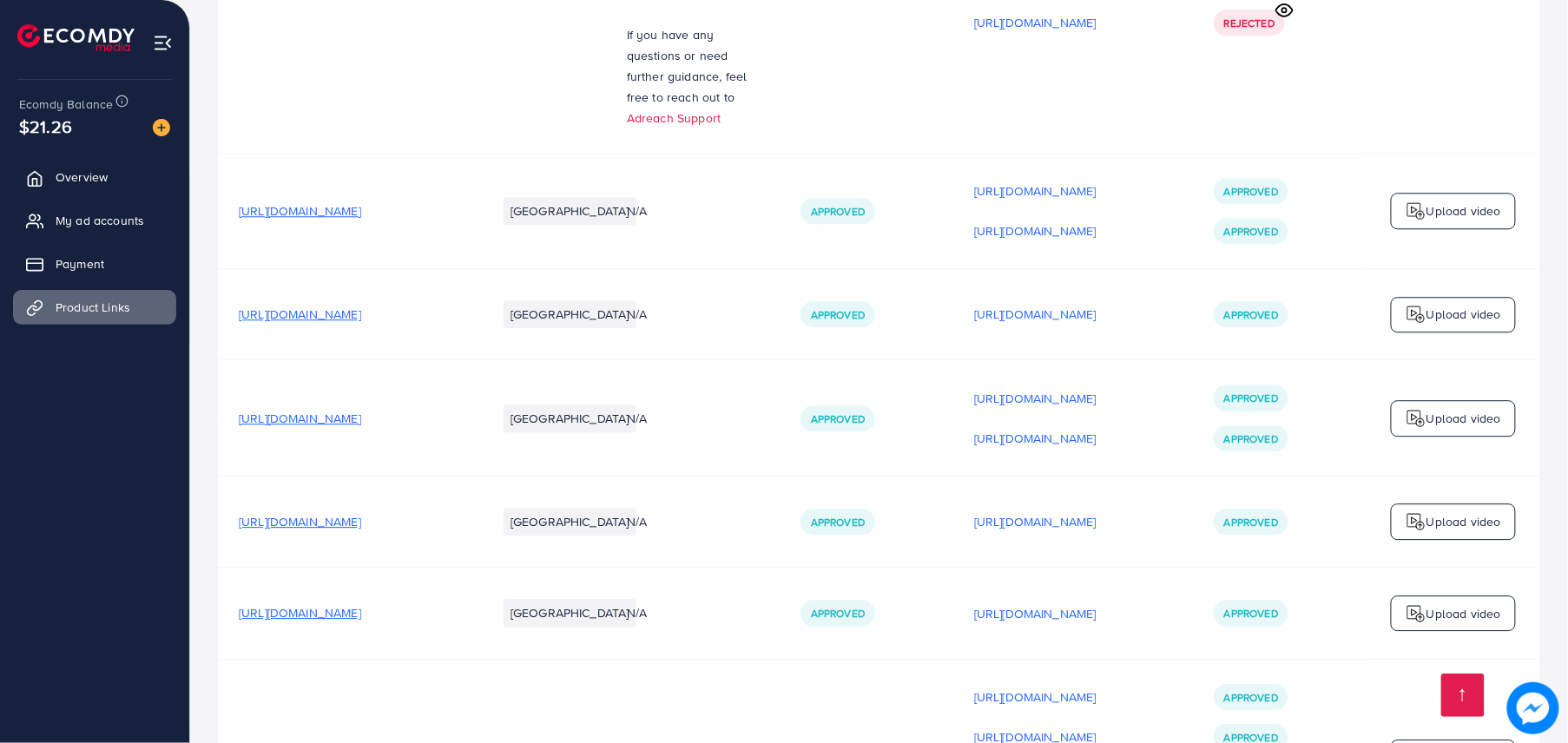
scroll to position [7728, 0]
